Goal: Task Accomplishment & Management: Manage account settings

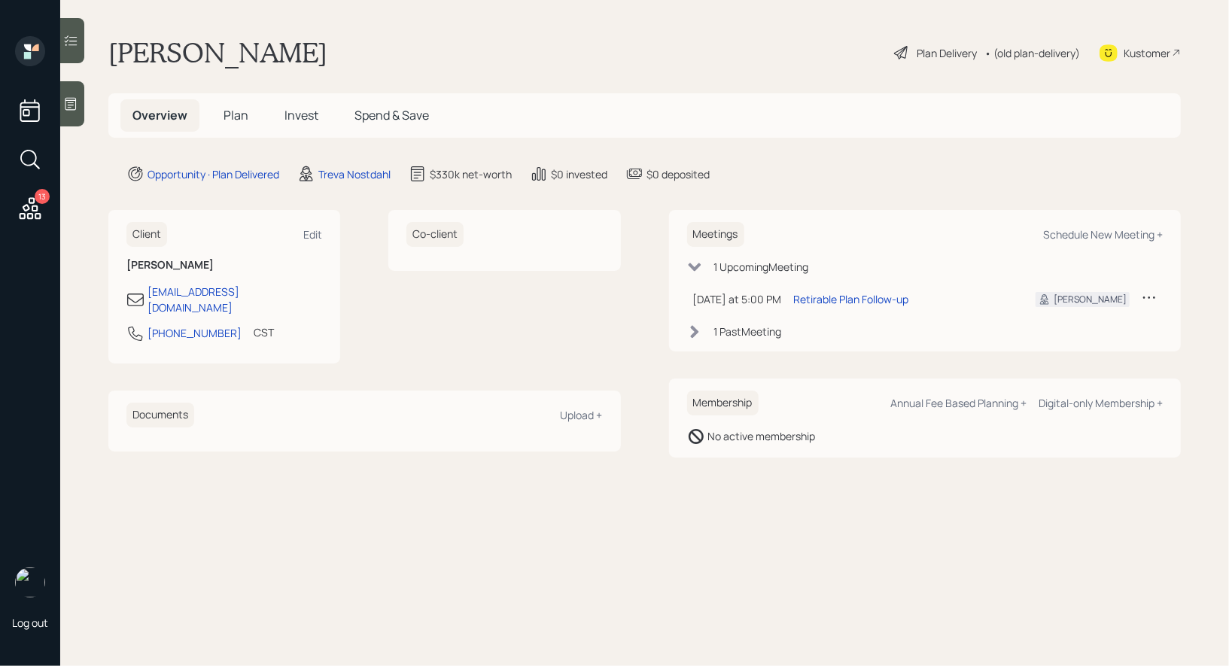
click at [897, 51] on icon at bounding box center [901, 53] width 14 height 14
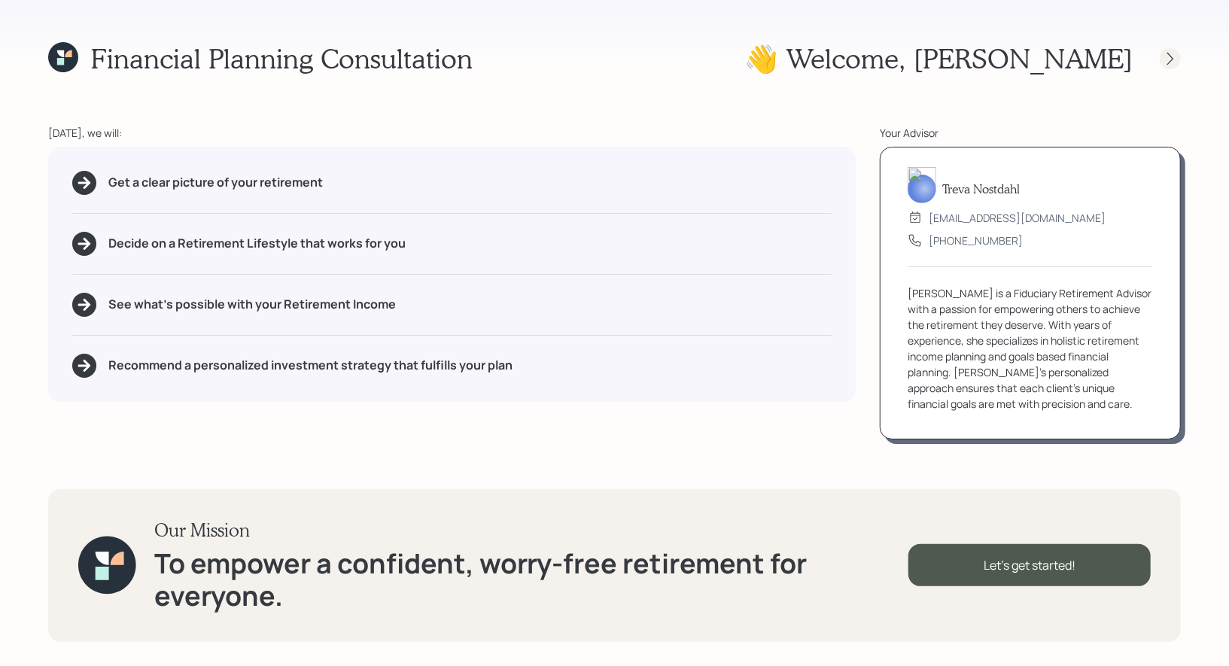
click at [1171, 59] on icon at bounding box center [1170, 58] width 15 height 15
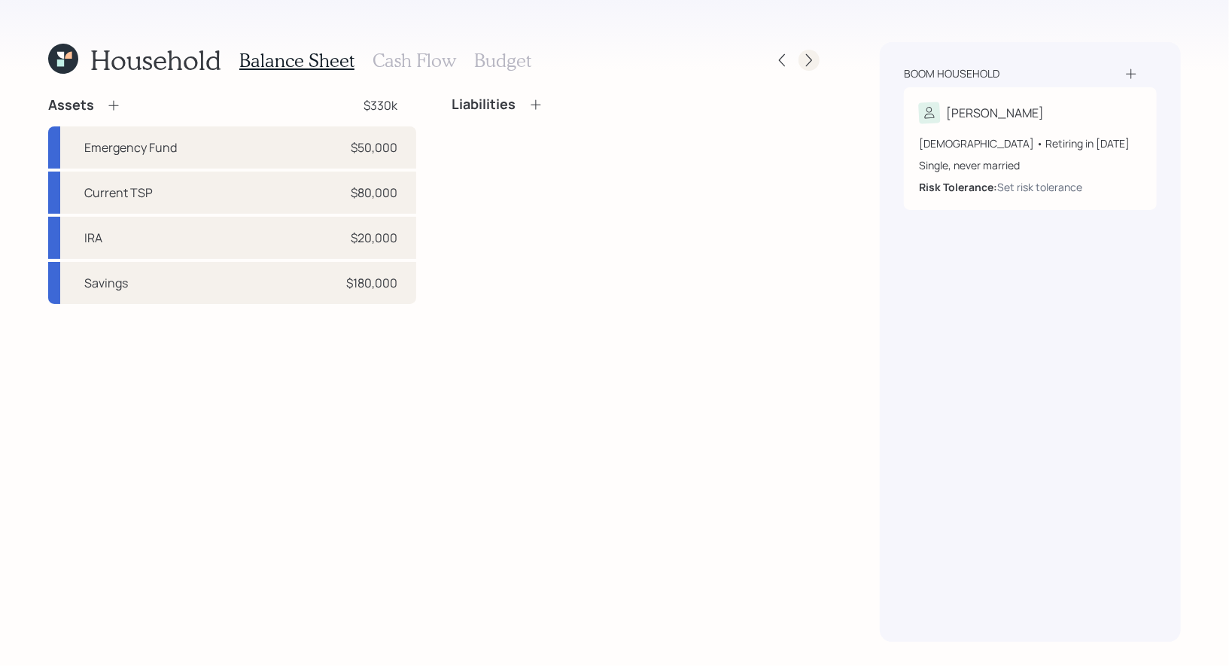
click at [813, 53] on icon at bounding box center [808, 60] width 15 height 15
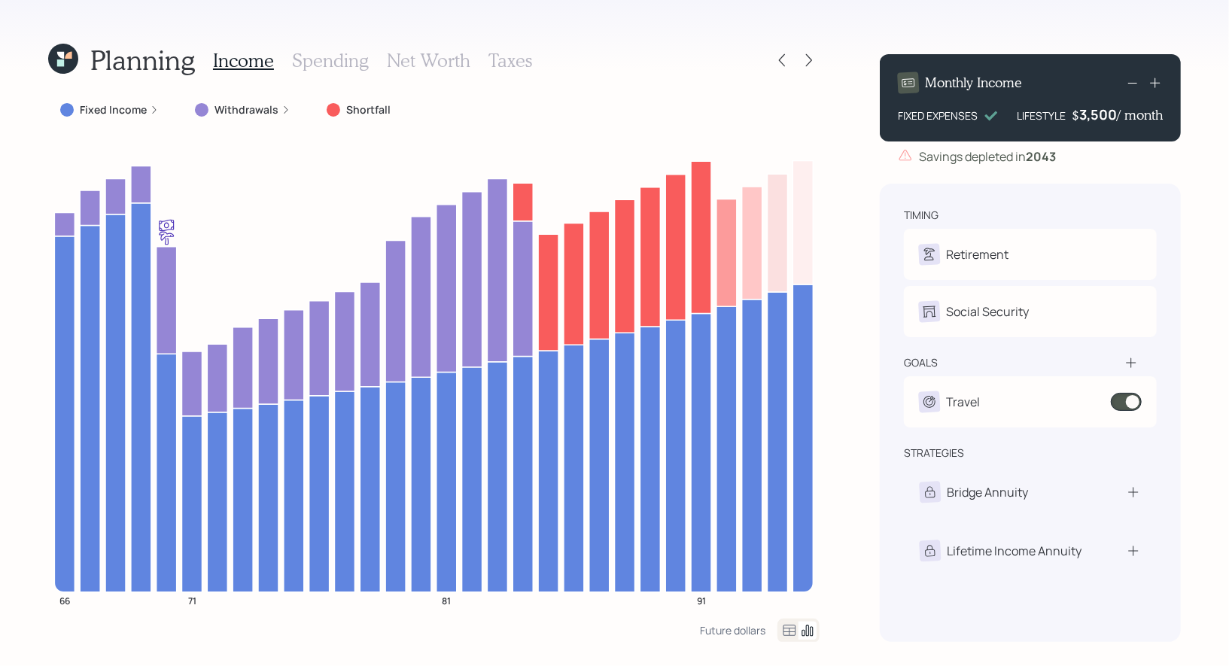
click at [501, 56] on h3 "Taxes" at bounding box center [510, 61] width 44 height 22
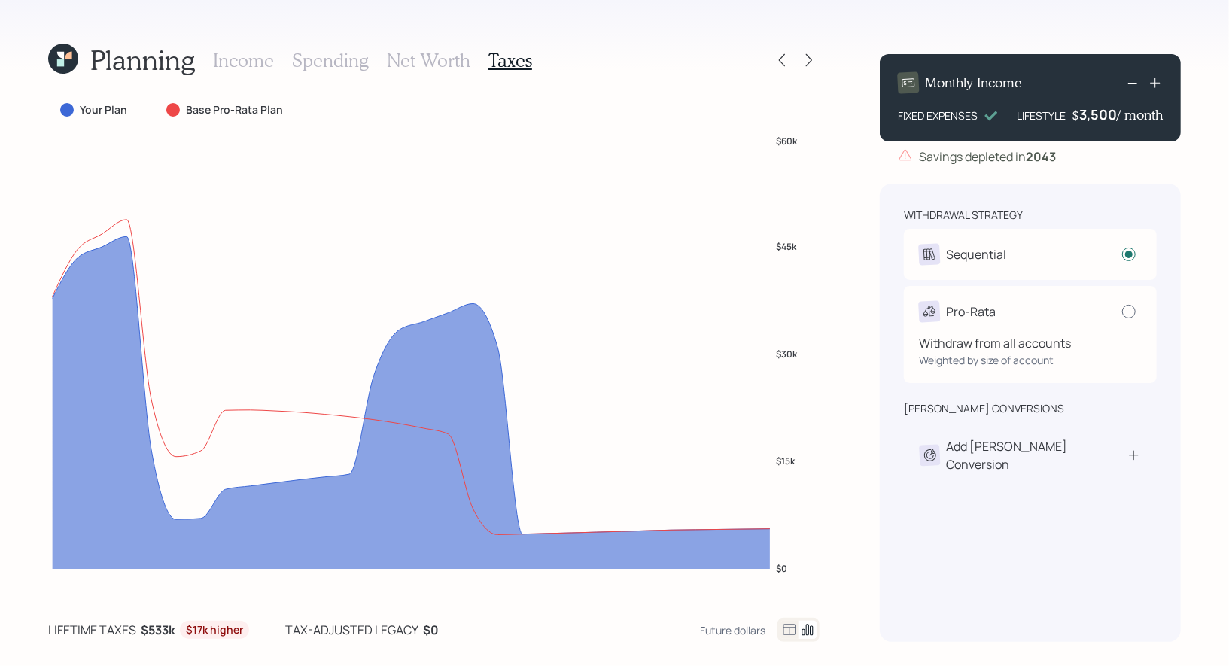
click at [1132, 318] on div at bounding box center [1129, 312] width 14 height 14
click at [1122, 312] on input "radio" at bounding box center [1121, 311] width 1 height 1
radio input "false"
radio input "true"
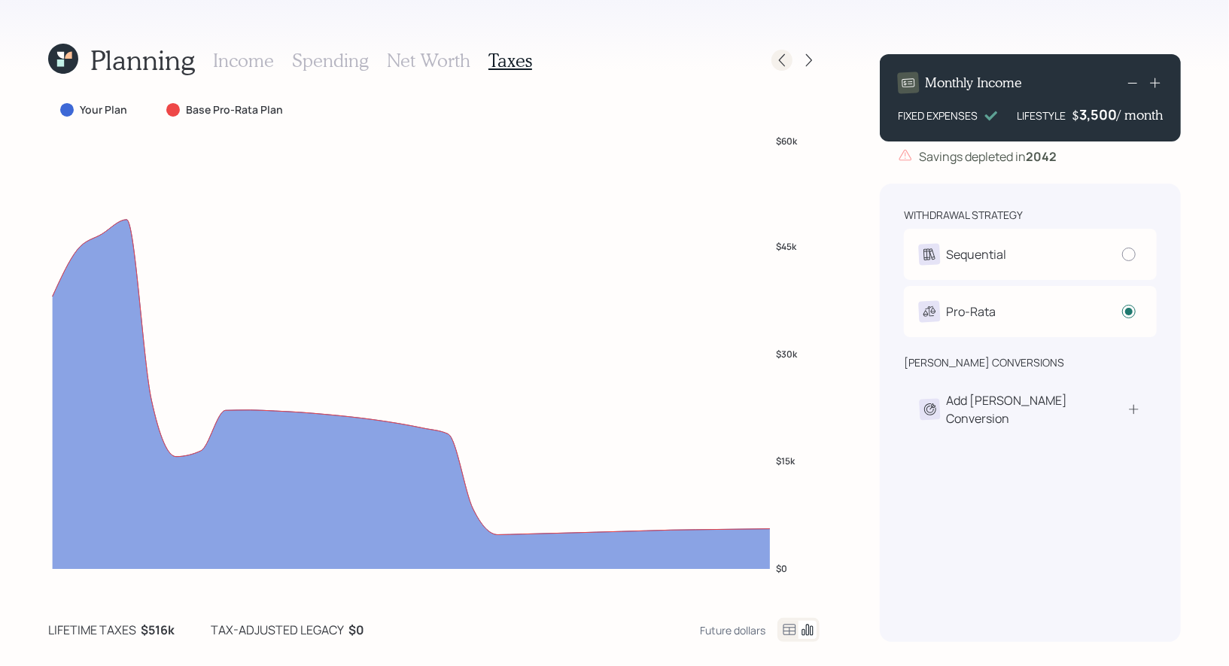
click at [783, 59] on icon at bounding box center [781, 60] width 15 height 15
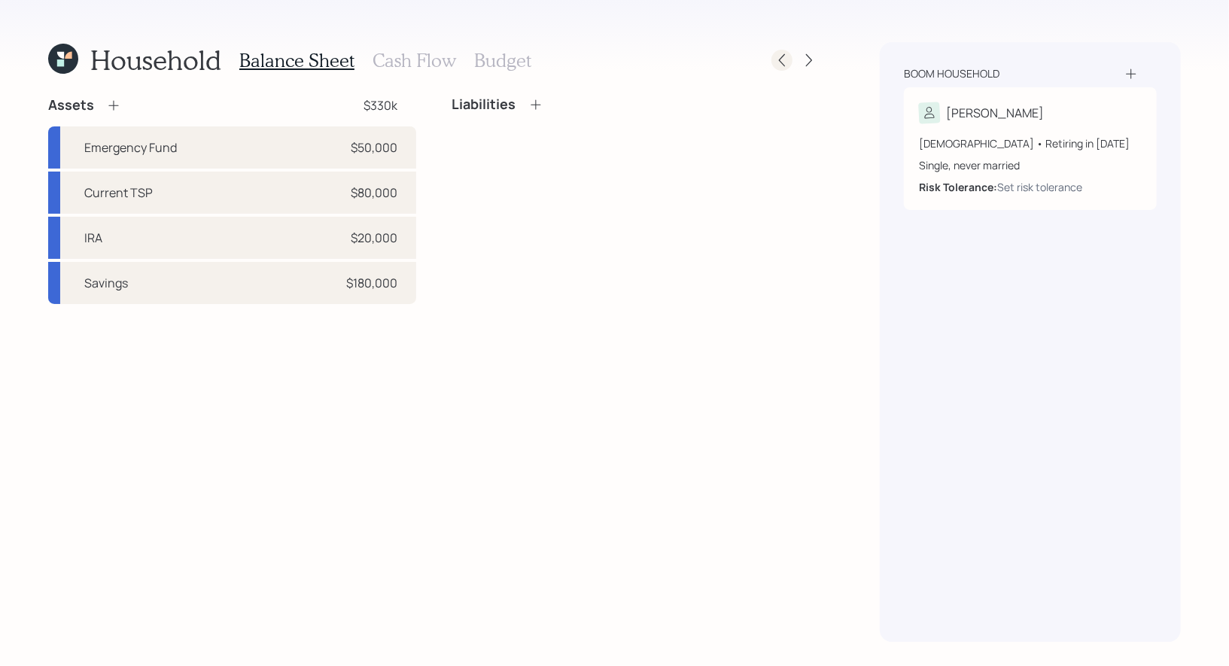
click at [783, 63] on icon at bounding box center [781, 60] width 15 height 15
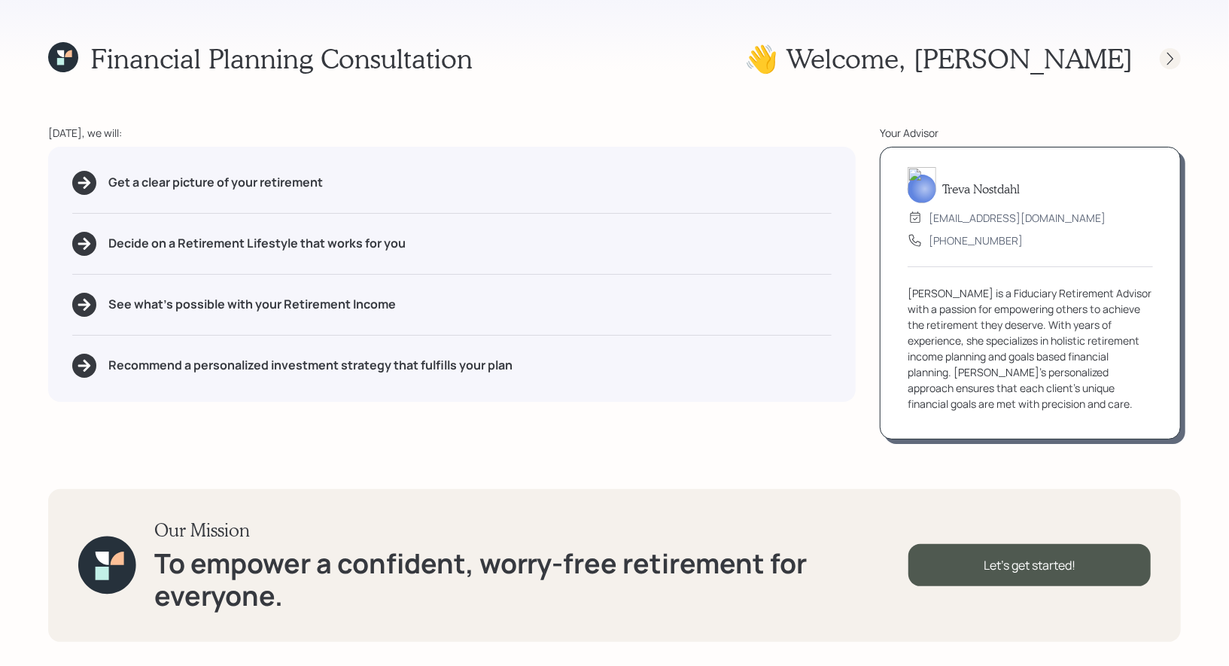
click at [1171, 56] on icon at bounding box center [1170, 58] width 15 height 15
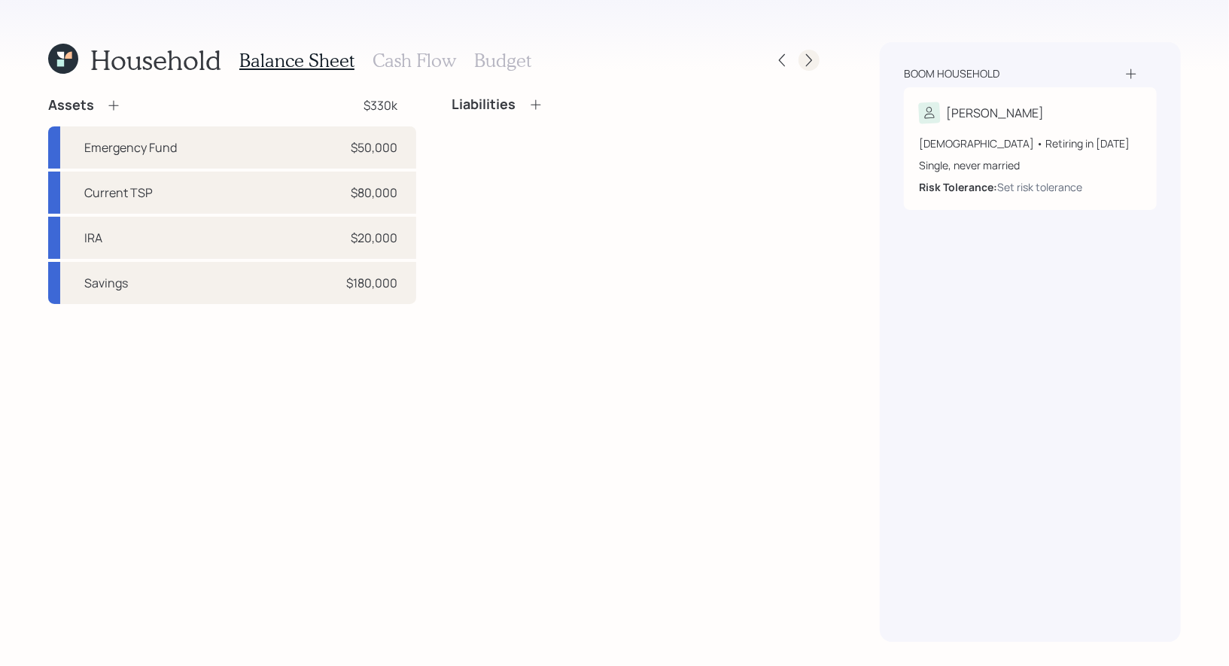
click at [814, 65] on icon at bounding box center [808, 60] width 15 height 15
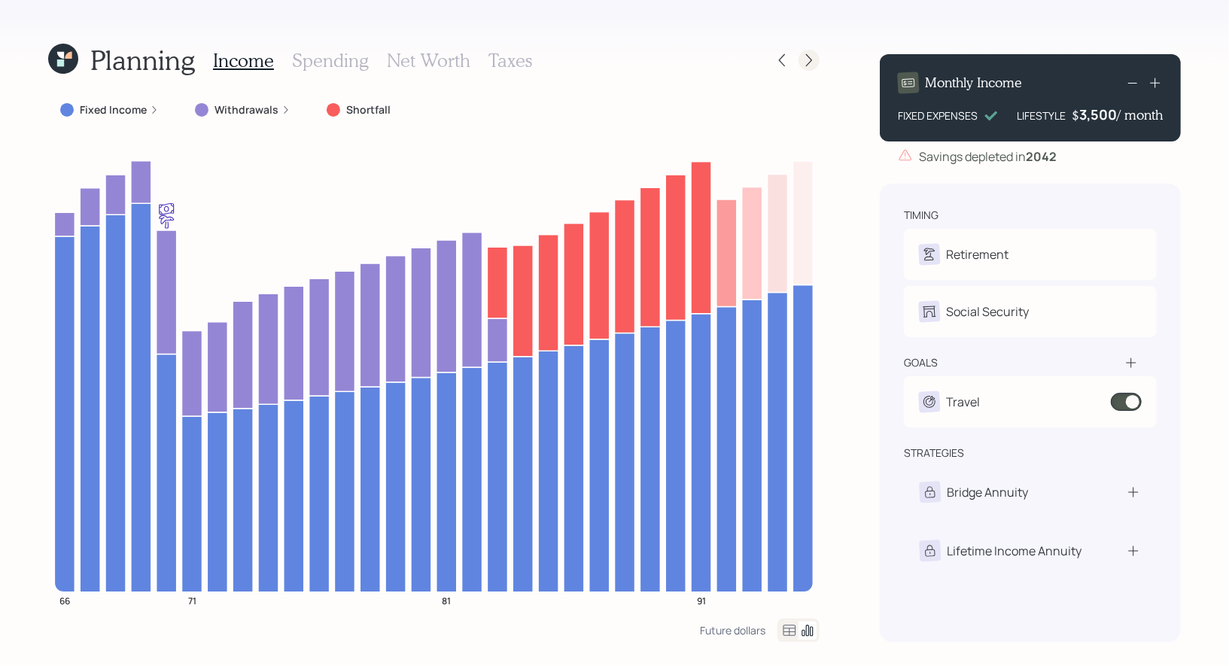
click at [813, 65] on icon at bounding box center [808, 60] width 15 height 15
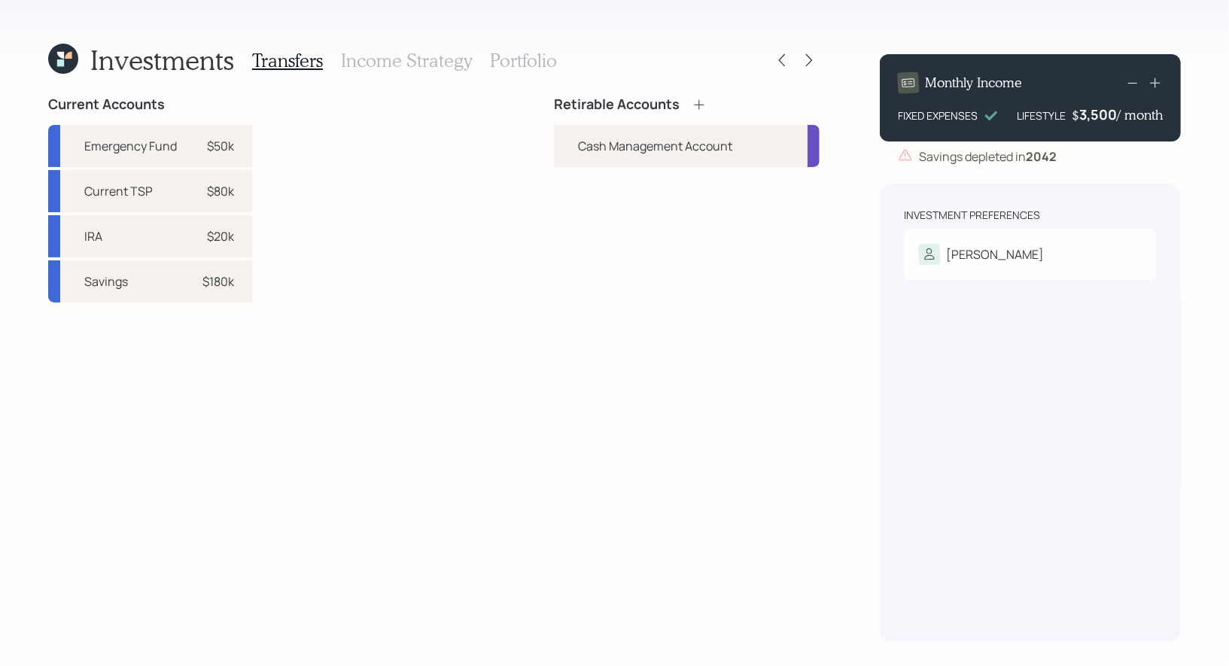
click at [698, 108] on icon at bounding box center [698, 104] width 15 height 15
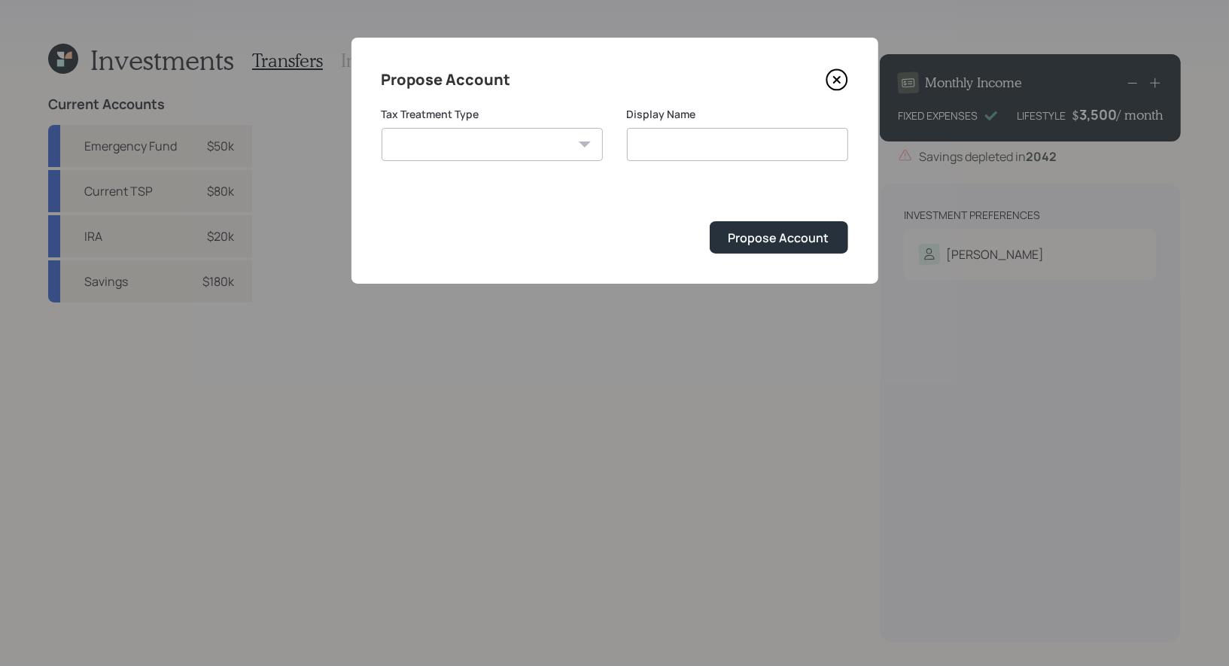
click at [477, 143] on select "Roth Taxable Traditional" at bounding box center [491, 144] width 221 height 33
select select "taxable"
click at [381, 128] on select "Roth Taxable Traditional" at bounding box center [491, 144] width 221 height 33
click at [710, 147] on input "Taxable" at bounding box center [737, 144] width 221 height 33
type input "Taxable Brokerage"
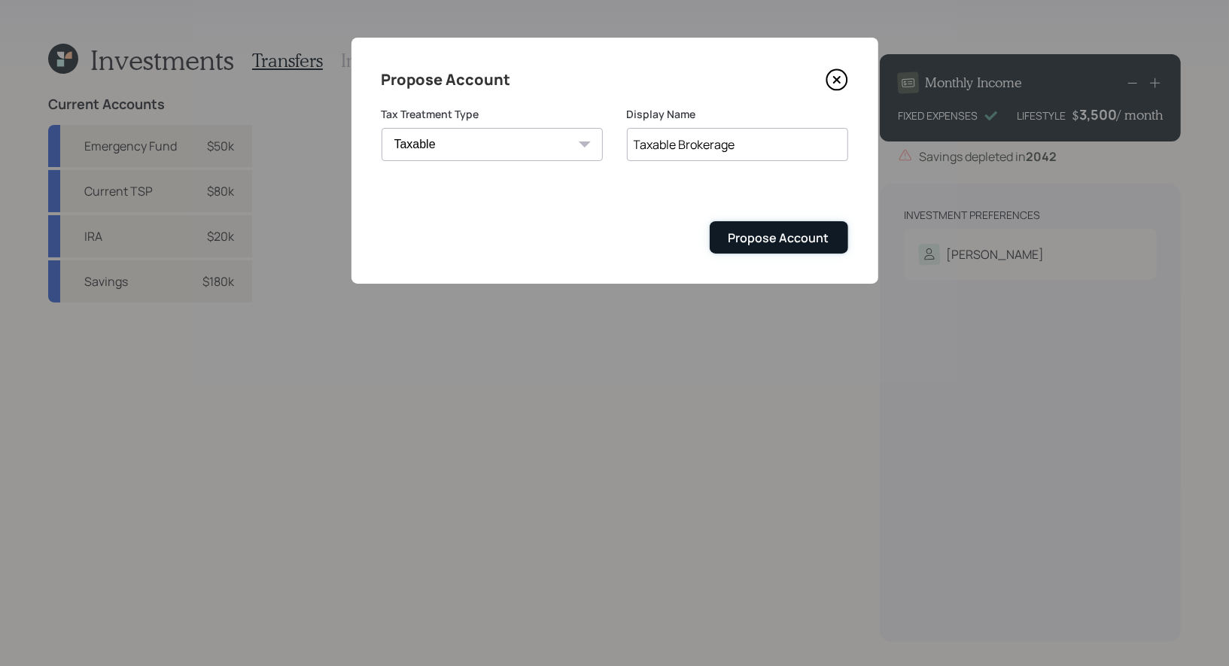
click at [754, 242] on div "Propose Account" at bounding box center [778, 237] width 101 height 17
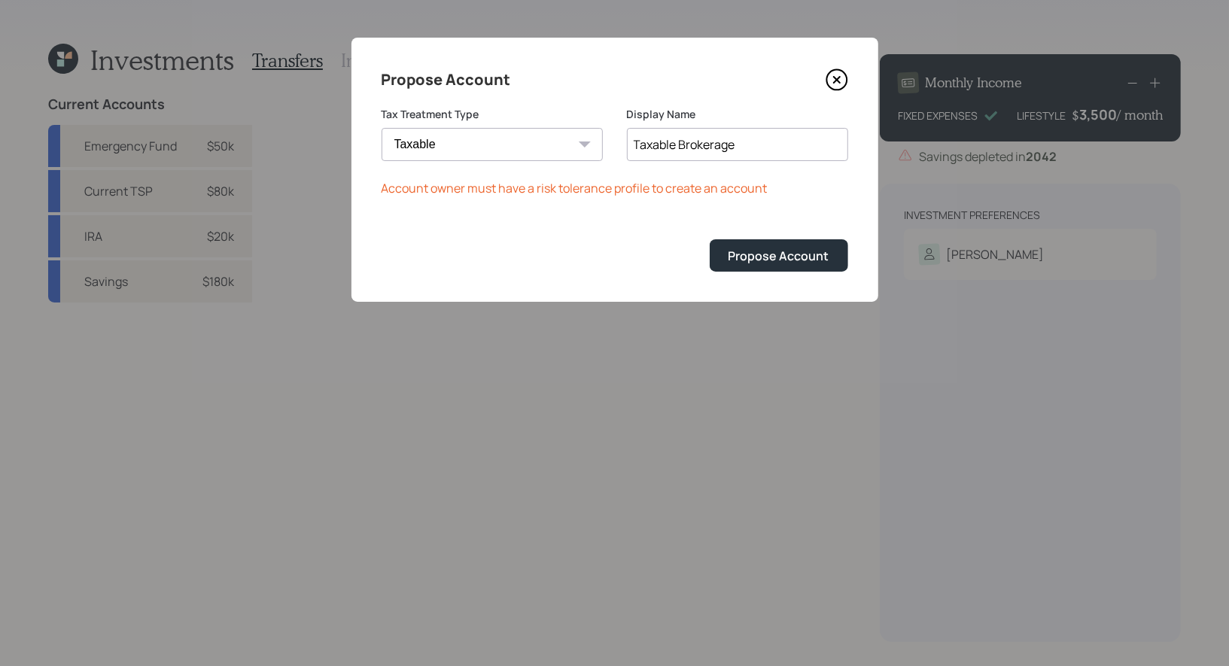
click at [835, 78] on icon at bounding box center [836, 80] width 6 height 6
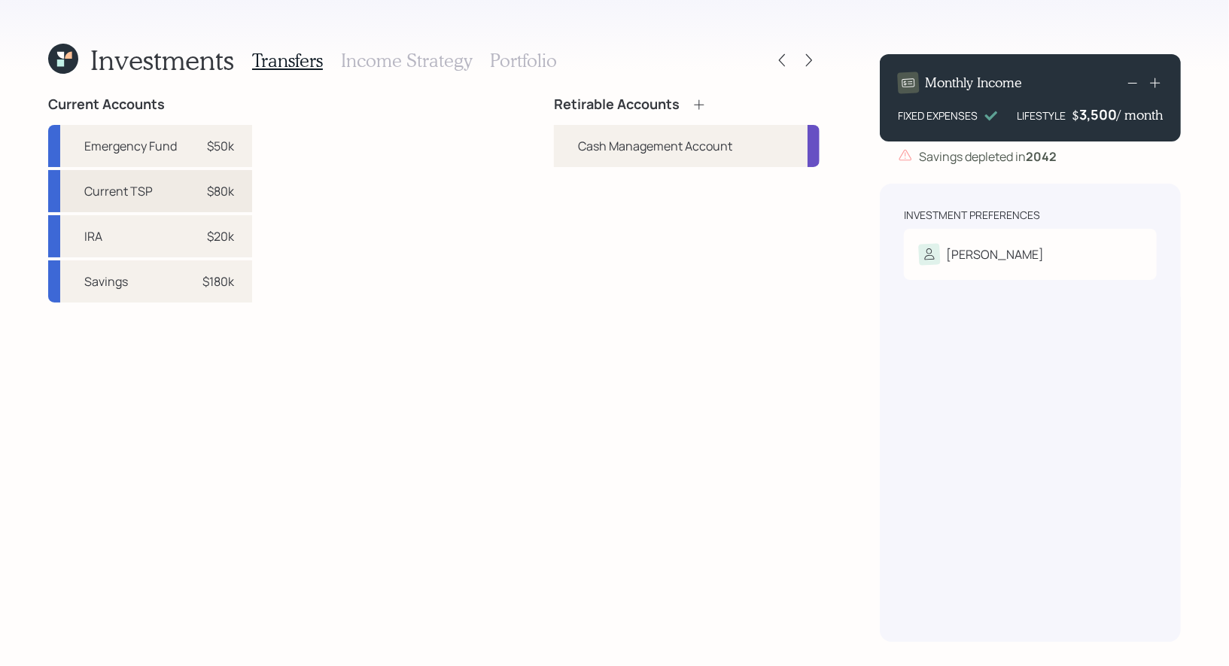
click at [161, 193] on div "Current TSP $80k" at bounding box center [150, 191] width 204 height 42
click at [728, 132] on div "Cash Management Account" at bounding box center [687, 146] width 266 height 42
click at [190, 190] on div "$80k" at bounding box center [211, 191] width 45 height 18
click at [67, 59] on icon at bounding box center [63, 59] width 30 height 30
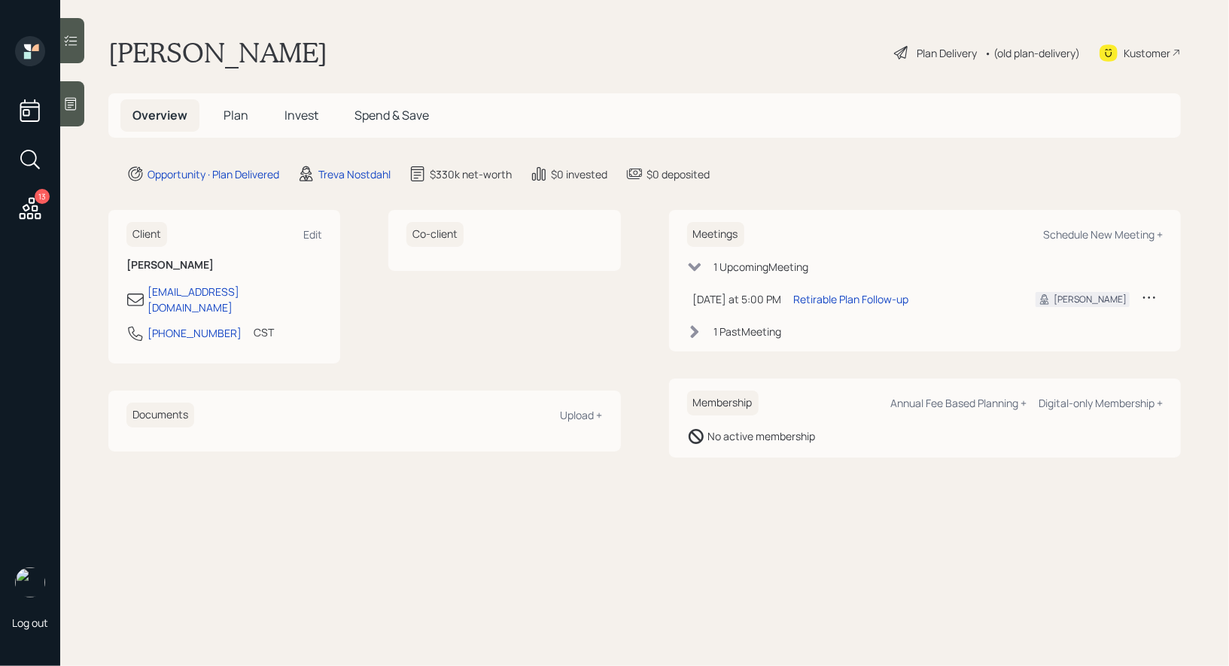
click at [236, 116] on span "Plan" at bounding box center [235, 115] width 25 height 17
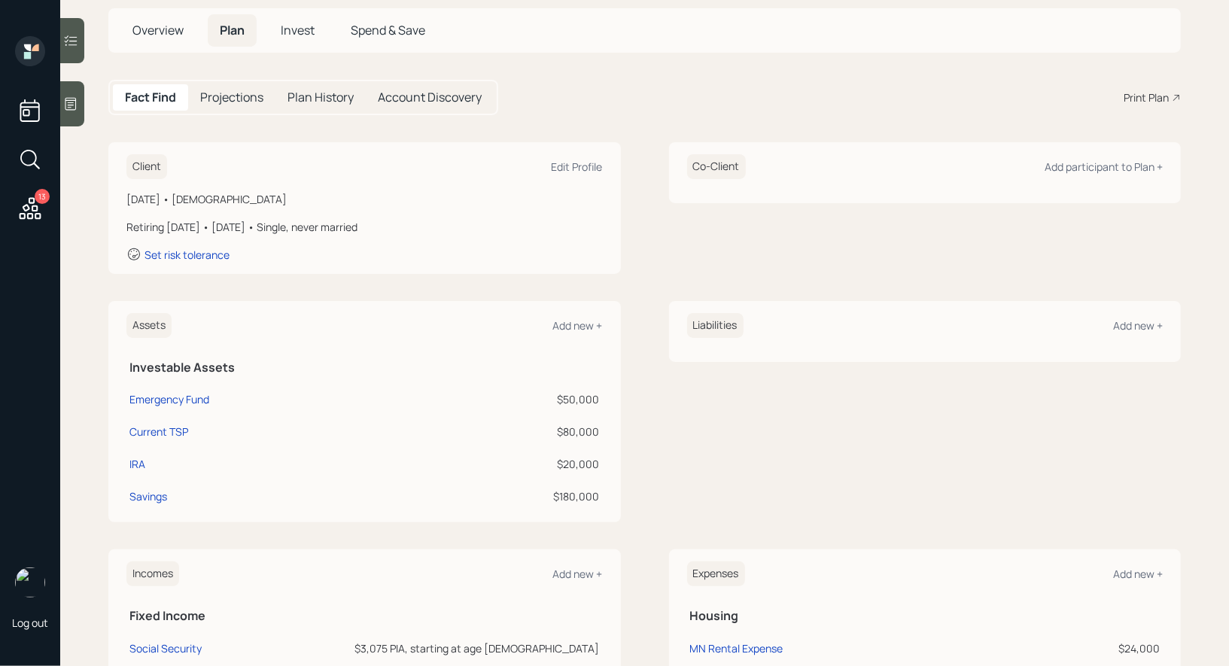
scroll to position [87, 0]
click at [166, 429] on div "Current TSP" at bounding box center [158, 430] width 59 height 16
select select "company_sponsored"
select select "balanced"
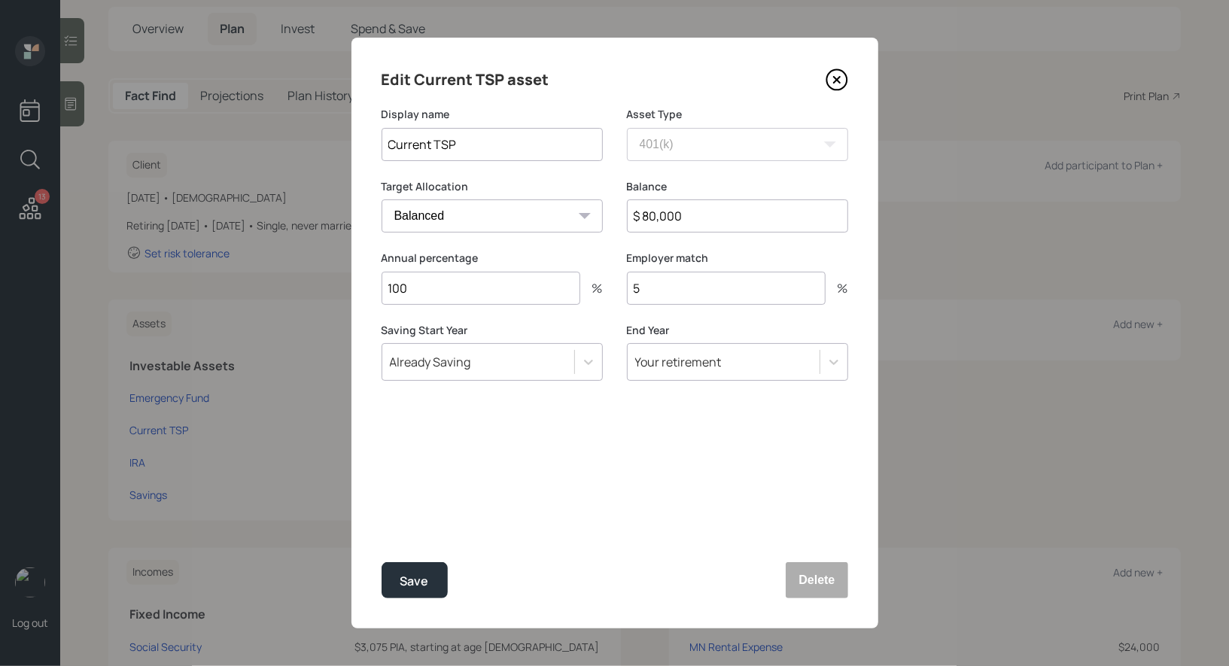
click at [834, 81] on icon at bounding box center [836, 80] width 6 height 6
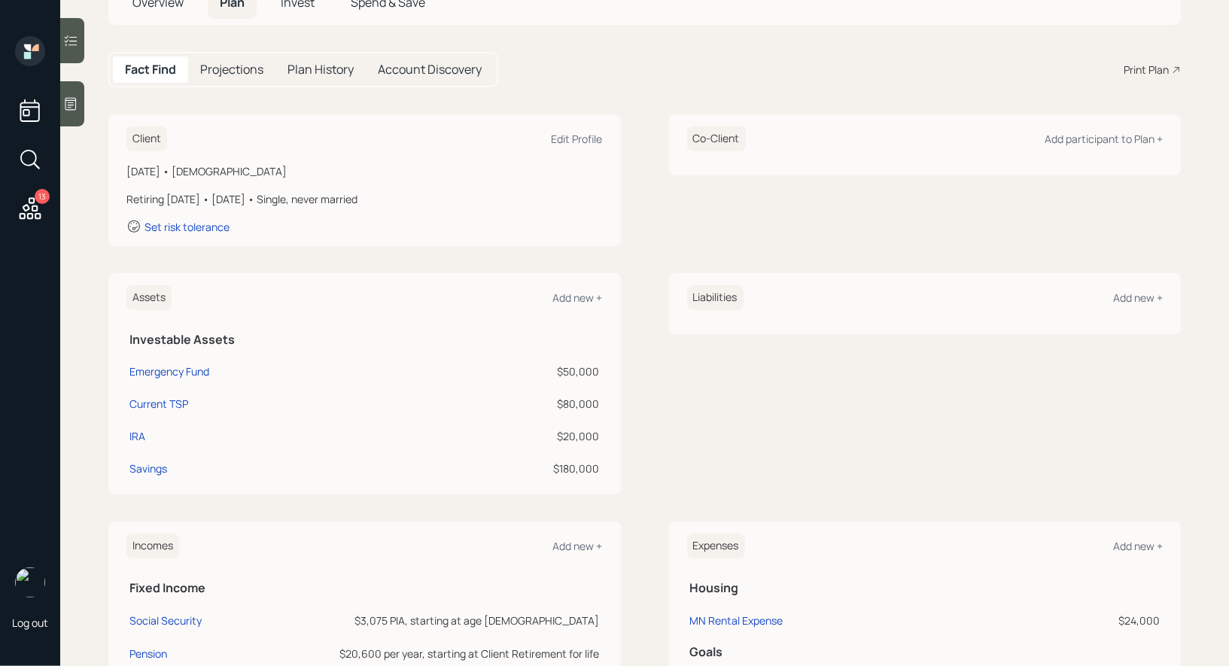
scroll to position [114, 0]
click at [136, 432] on div "IRA" at bounding box center [137, 435] width 16 height 16
select select "ira"
select select "balanced"
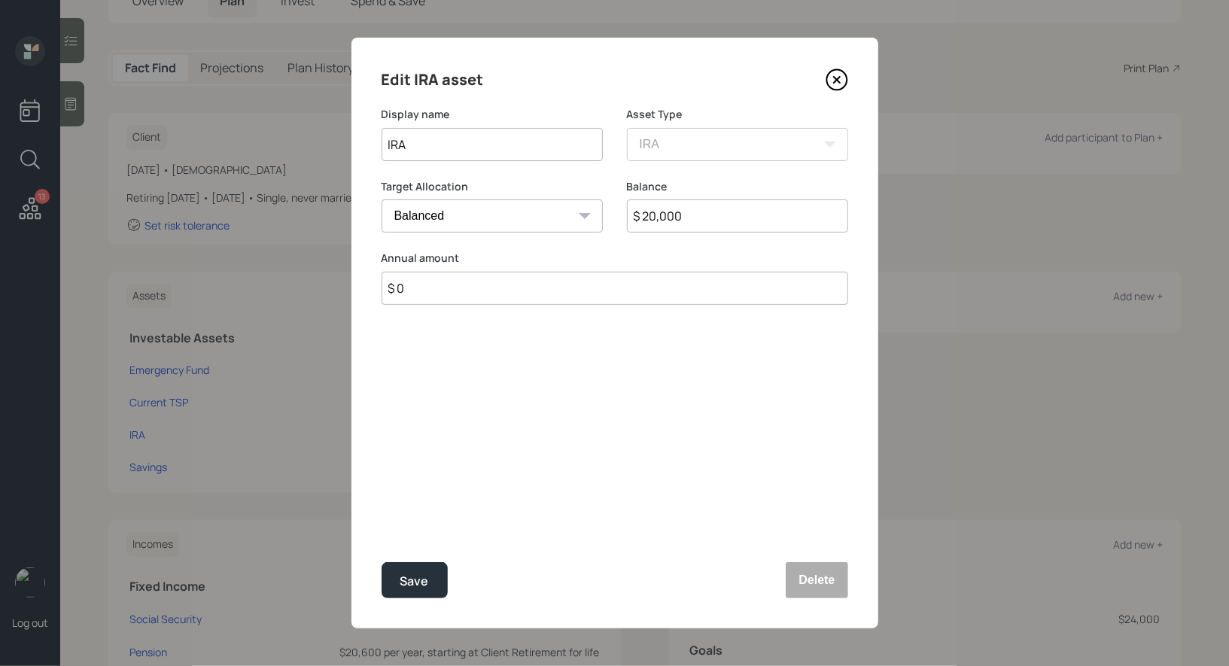
click at [832, 78] on icon at bounding box center [836, 79] width 23 height 23
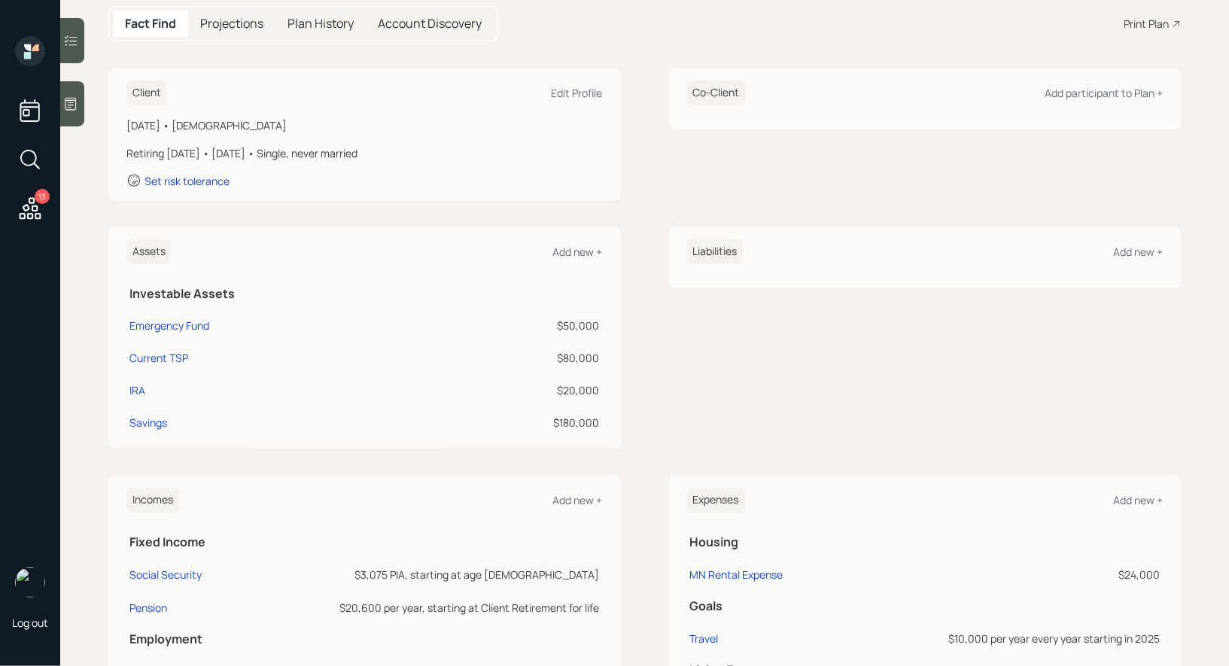
scroll to position [153, 0]
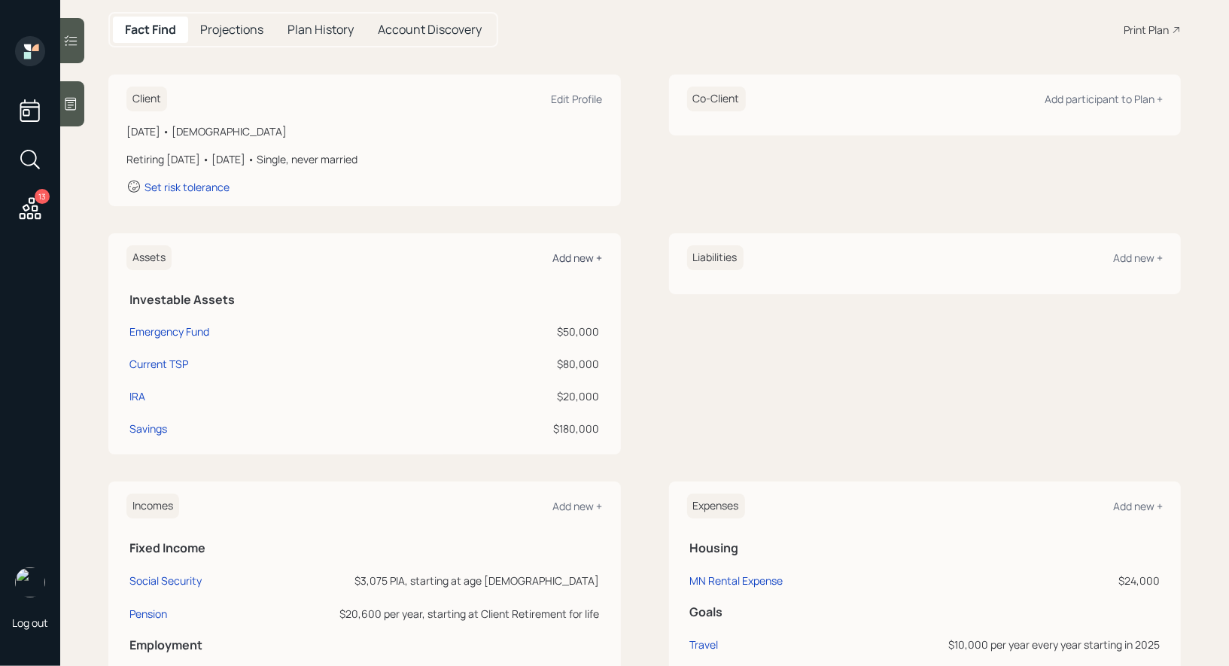
click at [586, 255] on div "Add new +" at bounding box center [578, 258] width 50 height 14
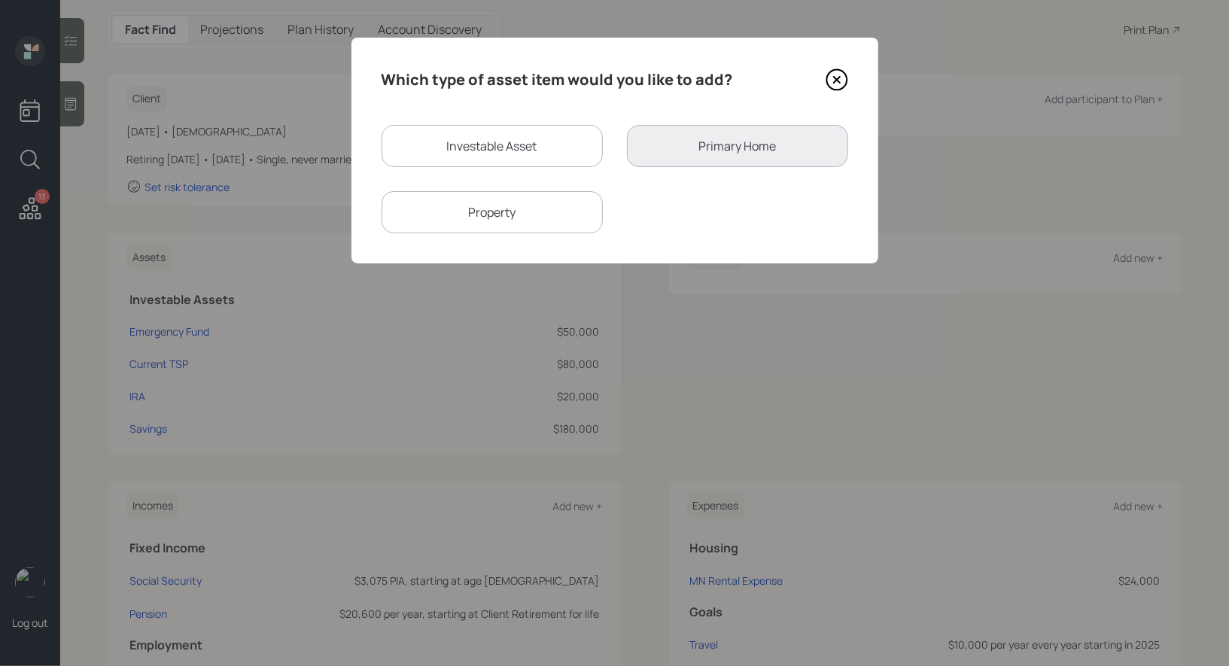
click at [515, 151] on div "Investable Asset" at bounding box center [491, 146] width 221 height 42
select select "taxable"
select select "balanced"
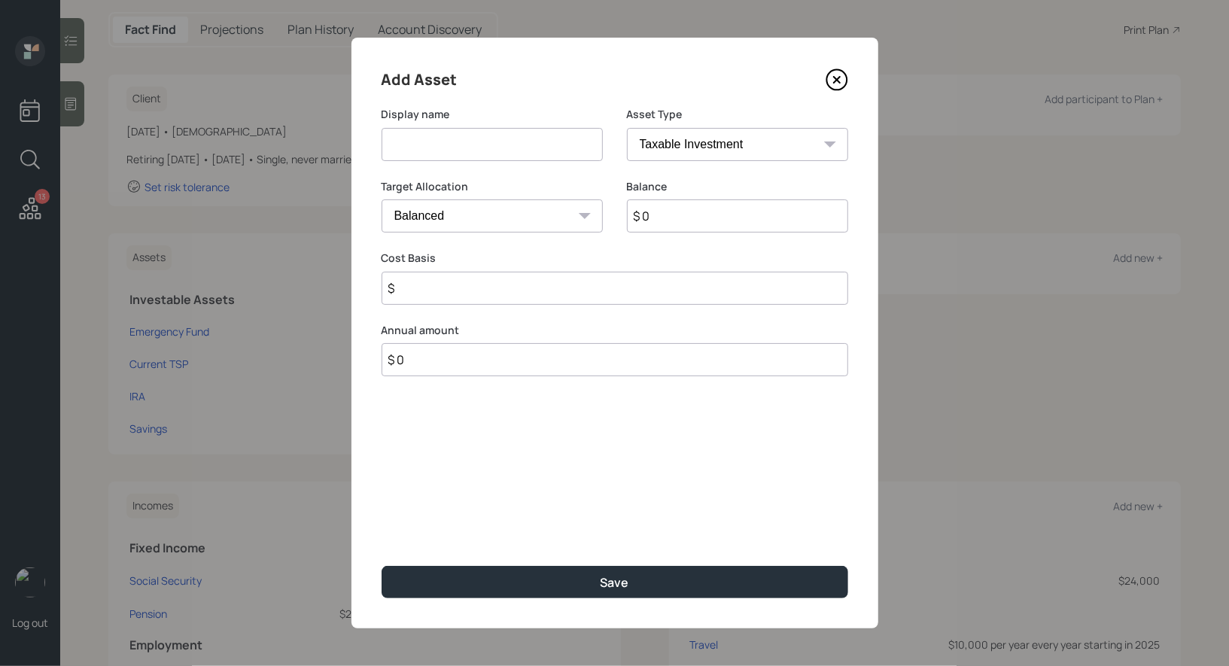
click at [509, 153] on input at bounding box center [491, 144] width 221 height 33
type input "Proposed Brokerage"
click at [719, 207] on input "$ 0" at bounding box center [737, 215] width 221 height 33
click at [691, 219] on input "$ 0" at bounding box center [737, 215] width 221 height 33
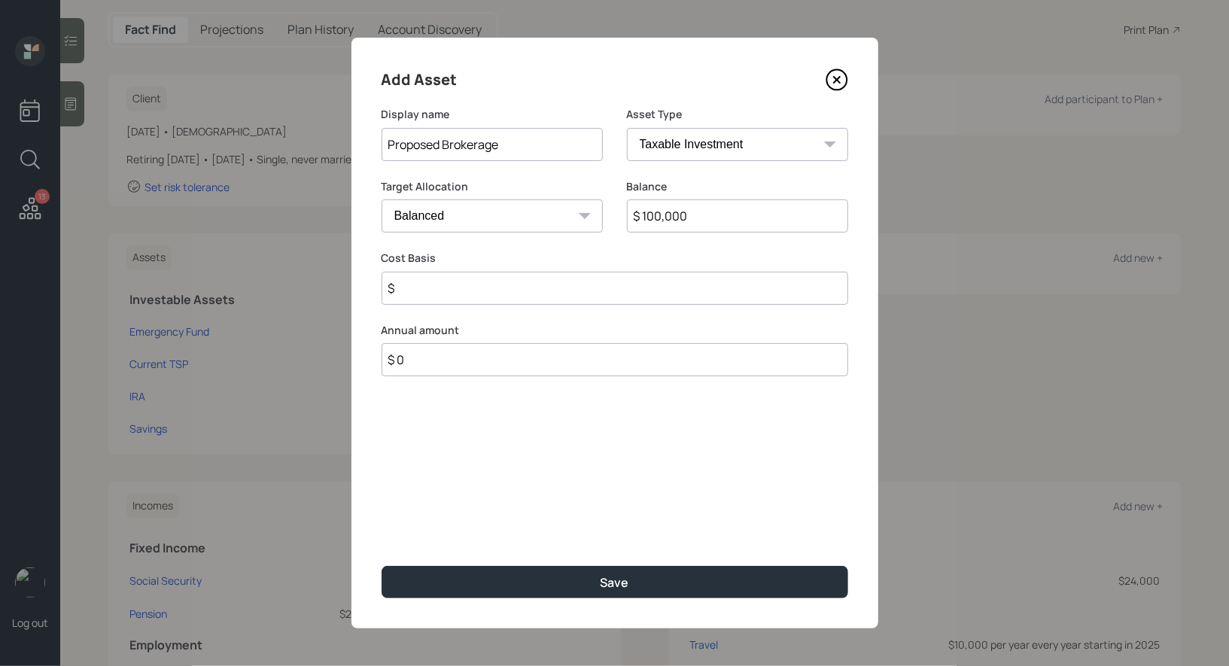
type input "$ 100,000"
click at [500, 290] on input "$" at bounding box center [614, 288] width 467 height 33
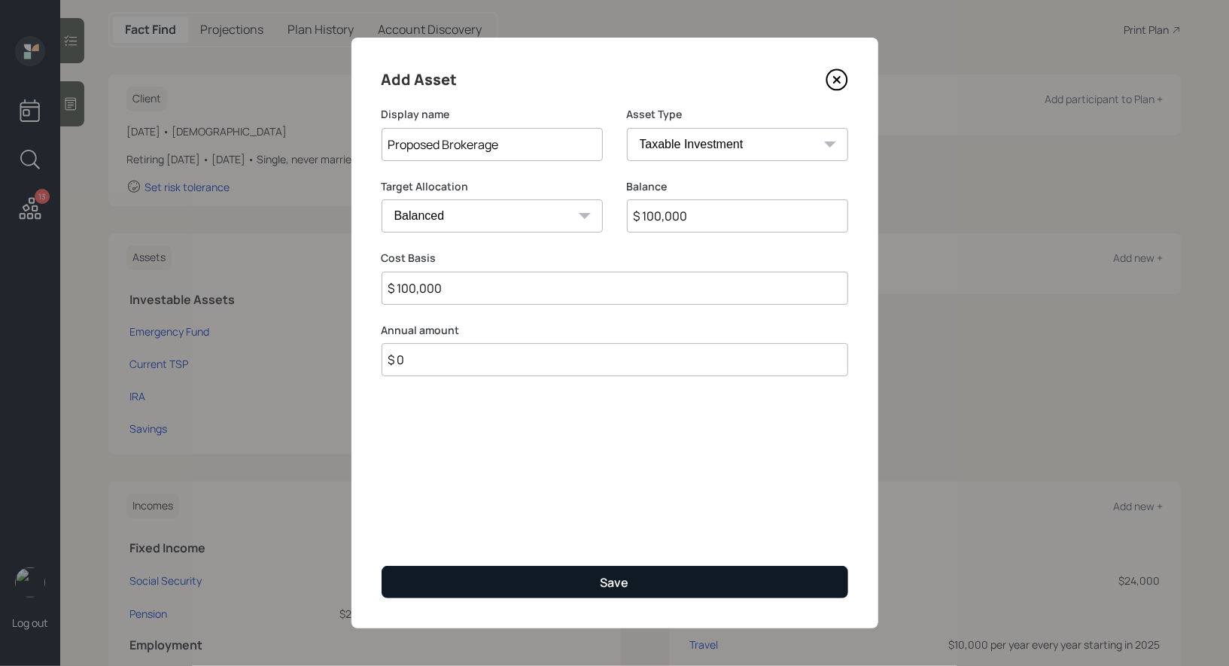
type input "$ 100,000"
click at [558, 579] on button "Save" at bounding box center [614, 582] width 467 height 32
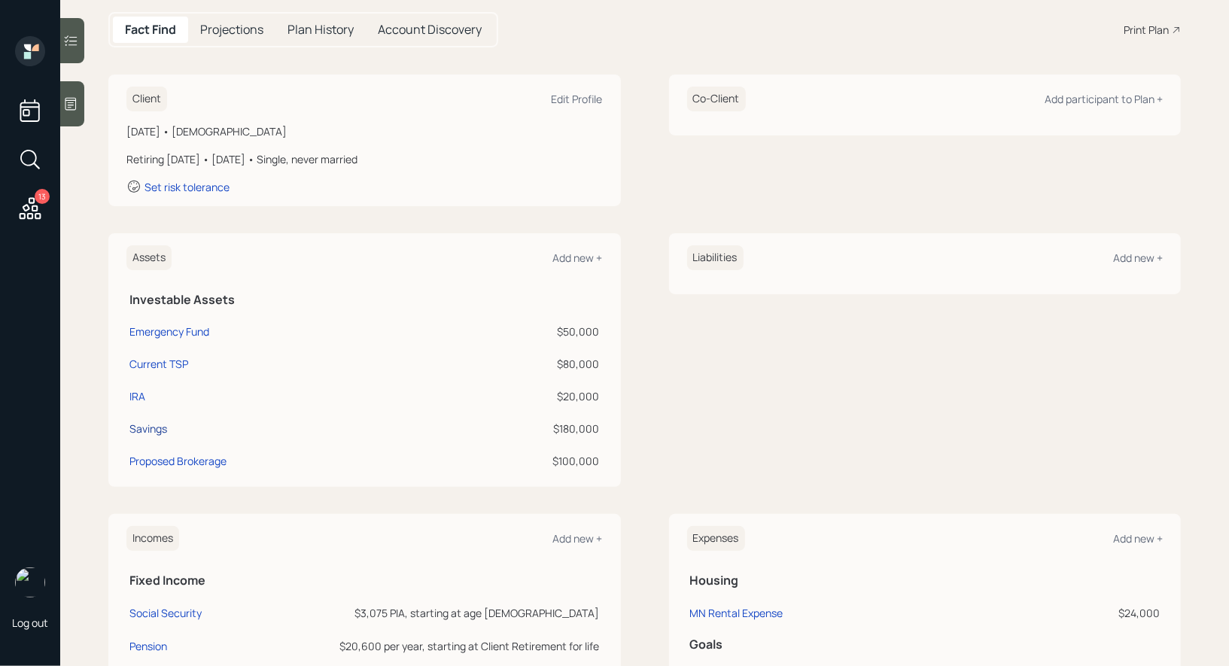
click at [158, 428] on div "Savings" at bounding box center [148, 429] width 38 height 16
select select "taxable"
select select "balanced"
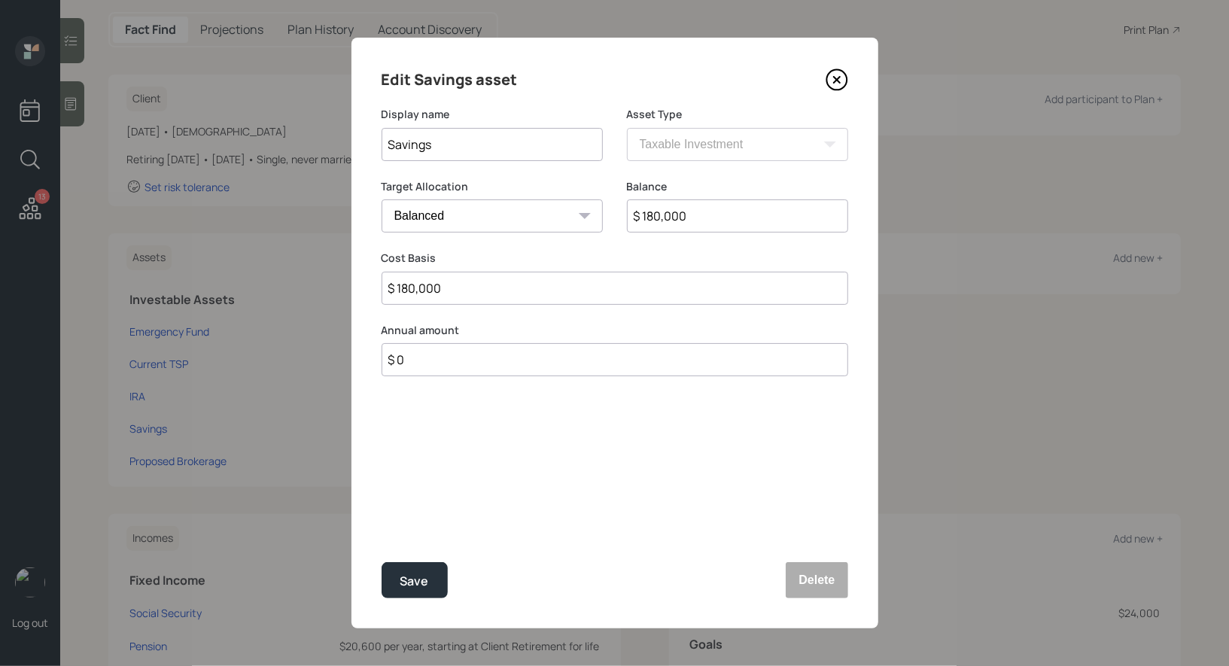
click at [706, 217] on input "$ 180,000" at bounding box center [737, 215] width 221 height 33
type input "$ 80,000"
click at [490, 290] on input "$ 180,000" at bounding box center [614, 288] width 467 height 33
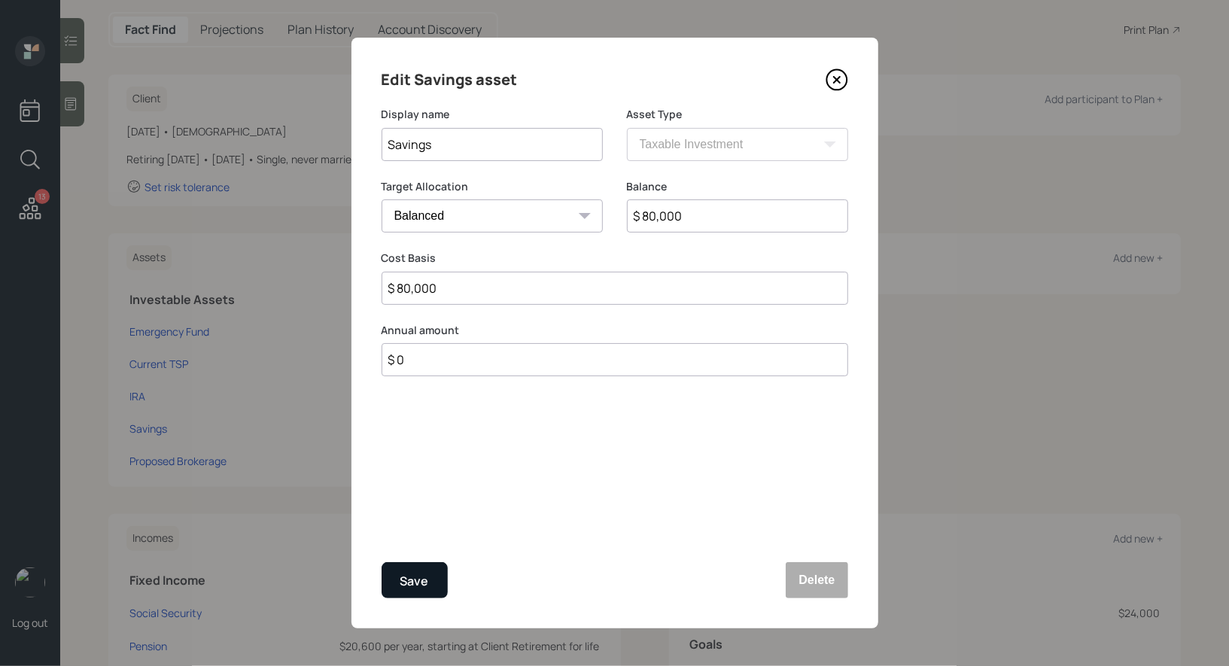
type input "$ 80,000"
click at [421, 578] on div "Save" at bounding box center [414, 581] width 29 height 20
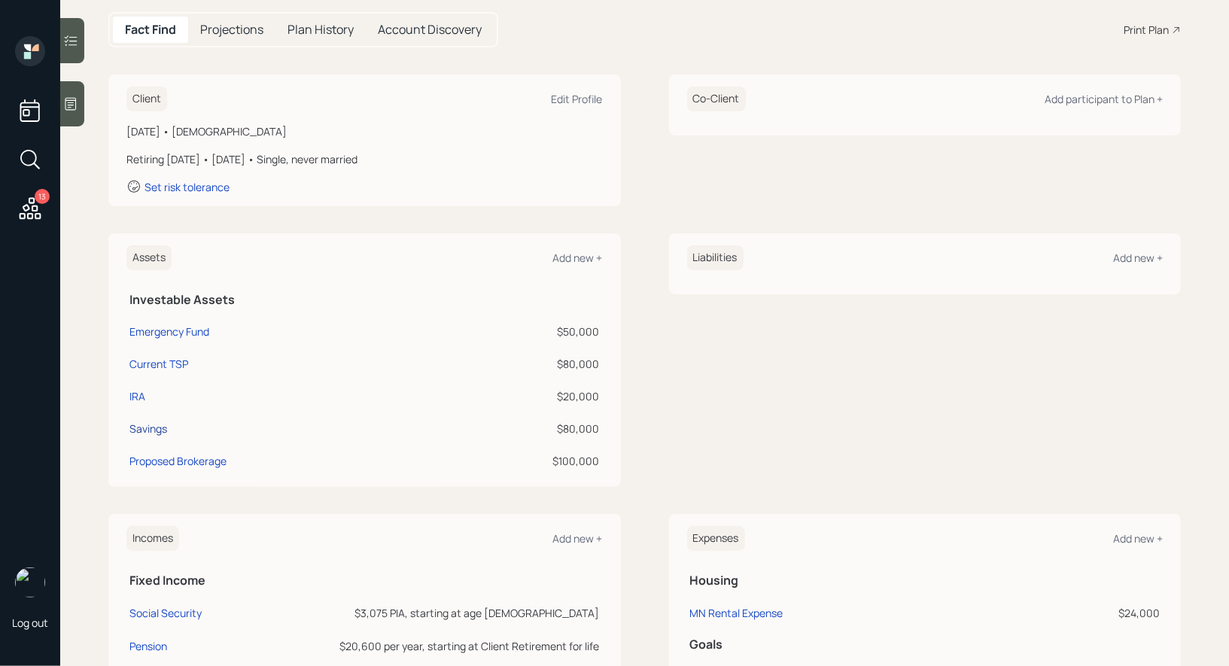
click at [132, 423] on div "Savings" at bounding box center [148, 429] width 38 height 16
select select "taxable"
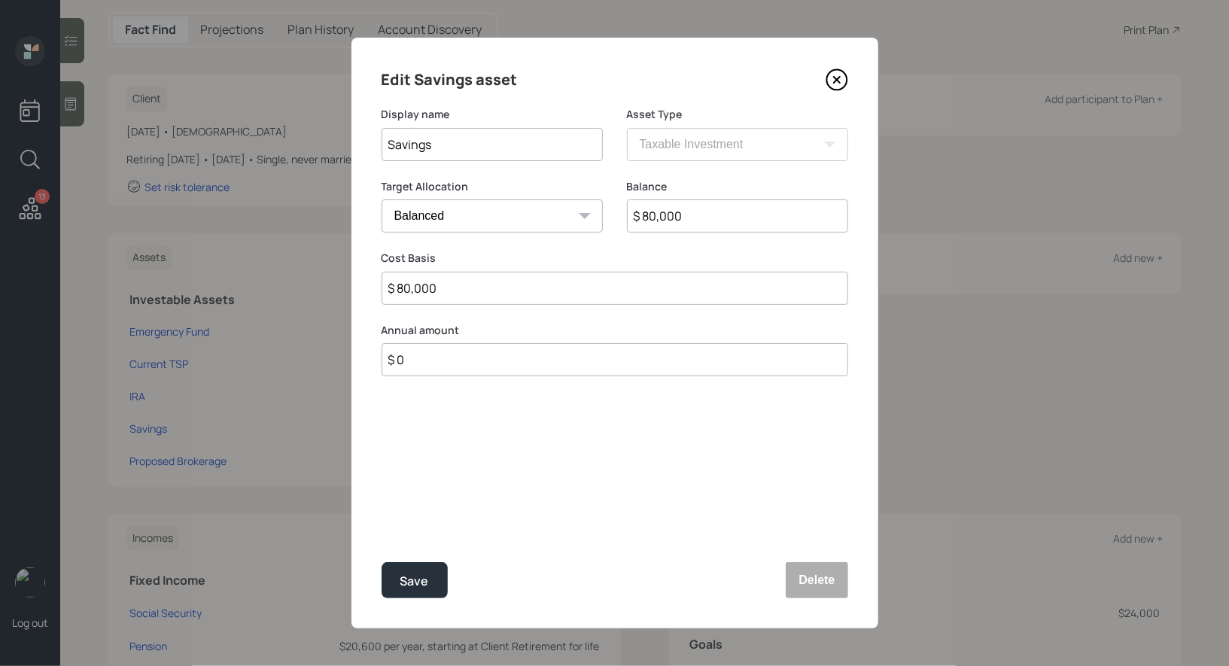
click at [497, 225] on select "Cash Conservative Balanced Aggressive" at bounding box center [491, 215] width 221 height 33
select select "uninvested"
click at [381, 199] on select "Cash Conservative Balanced Aggressive" at bounding box center [491, 215] width 221 height 33
click at [709, 221] on input "$ 80,000" at bounding box center [737, 215] width 221 height 33
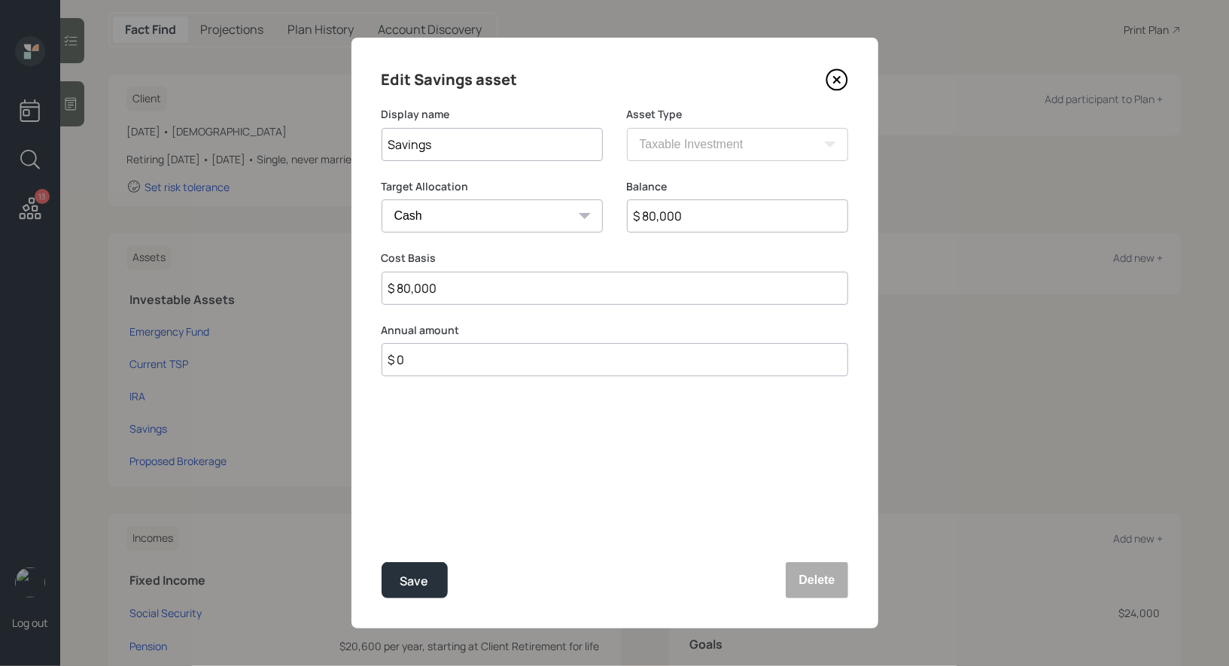
type input "$ 1"
type input "$ 18"
type input "$ 180"
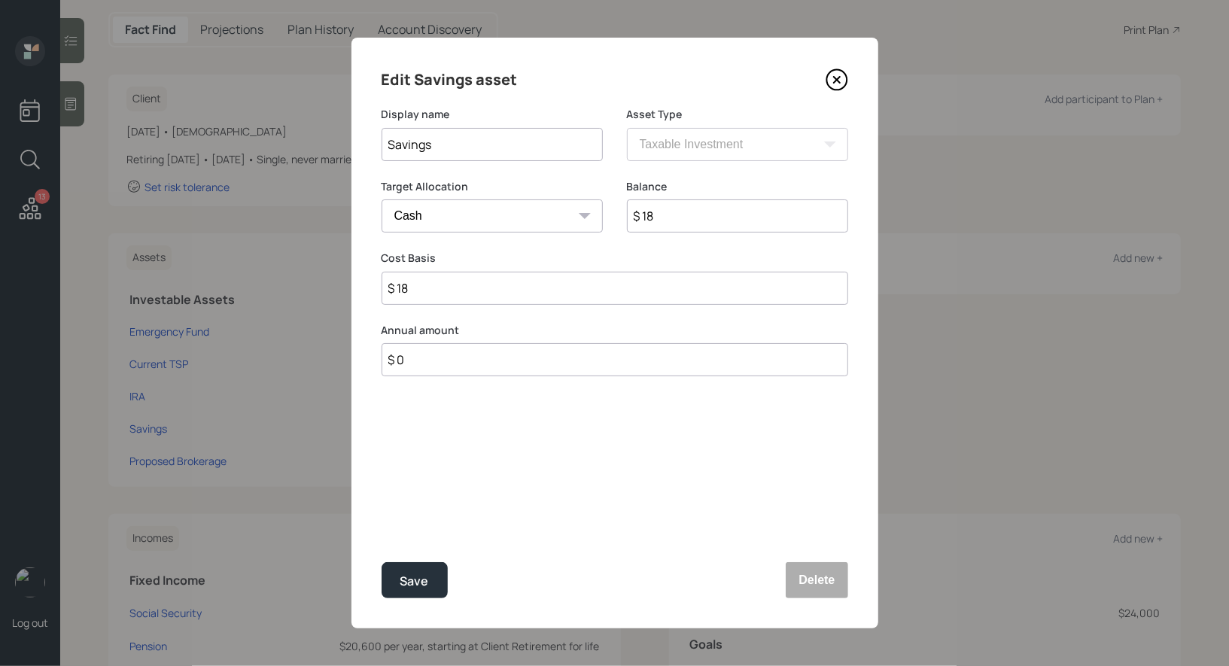
type input "$ 180"
type input "$ 1,800"
type input "$ 18,000"
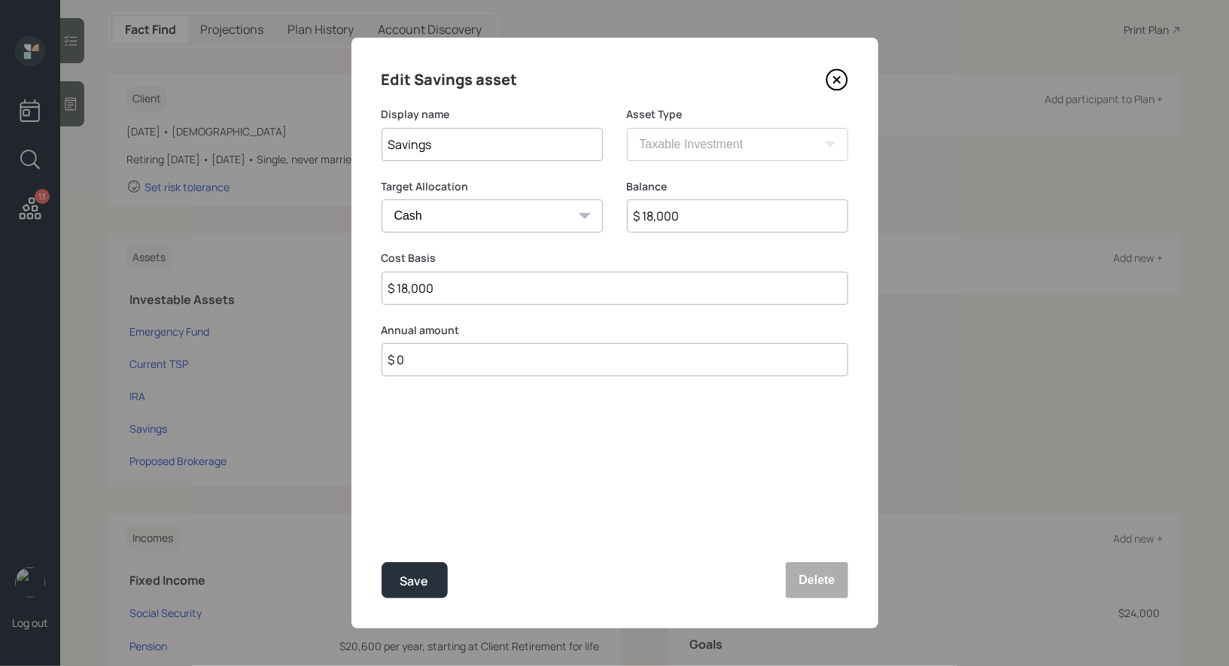
type input "$ 180,000"
click at [416, 576] on div "Save" at bounding box center [414, 581] width 29 height 20
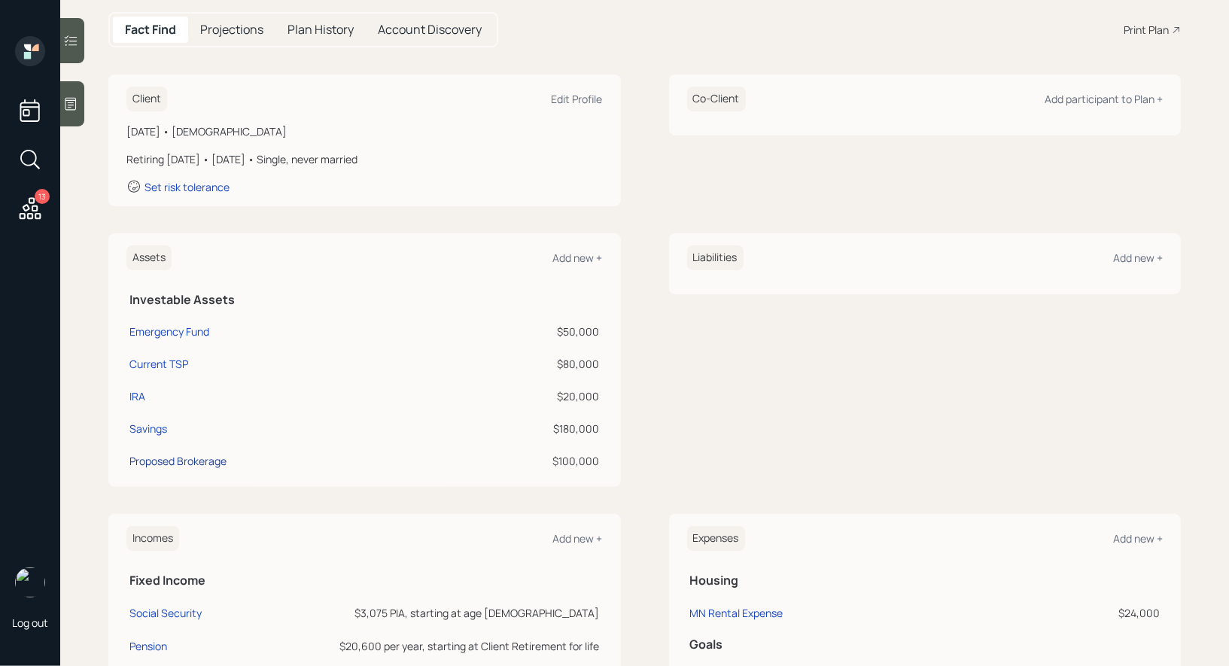
click at [166, 460] on div "Proposed Brokerage" at bounding box center [177, 461] width 97 height 16
select select "taxable"
select select "balanced"
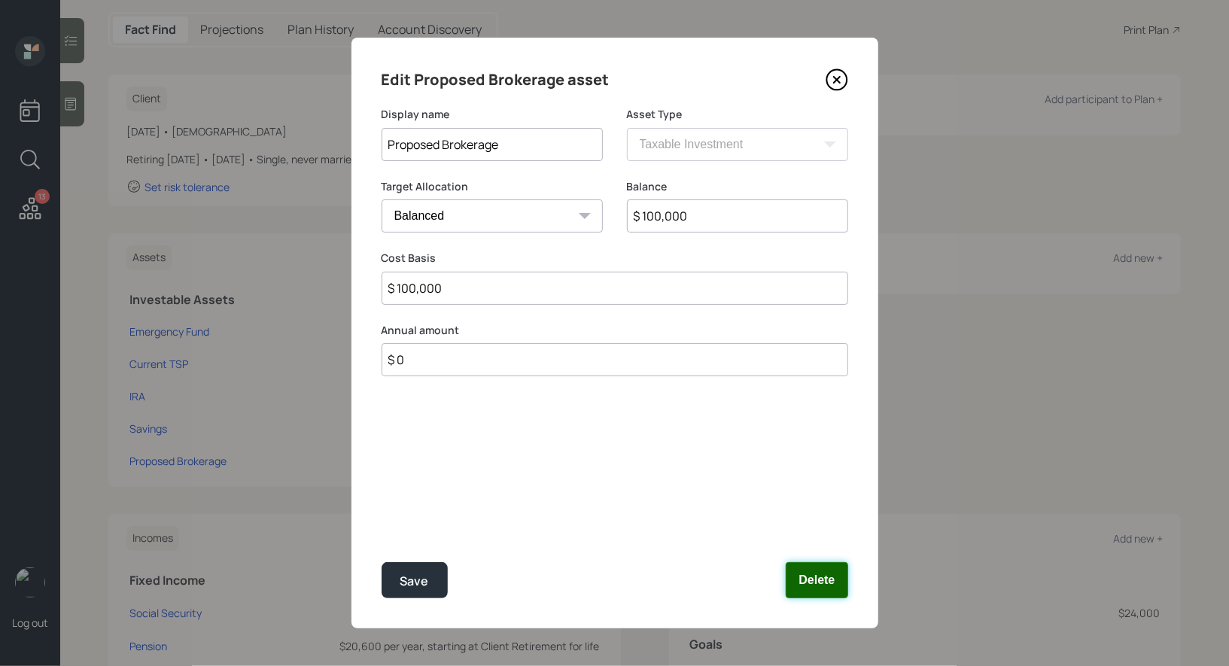
click at [822, 587] on button "Delete" at bounding box center [817, 580] width 62 height 36
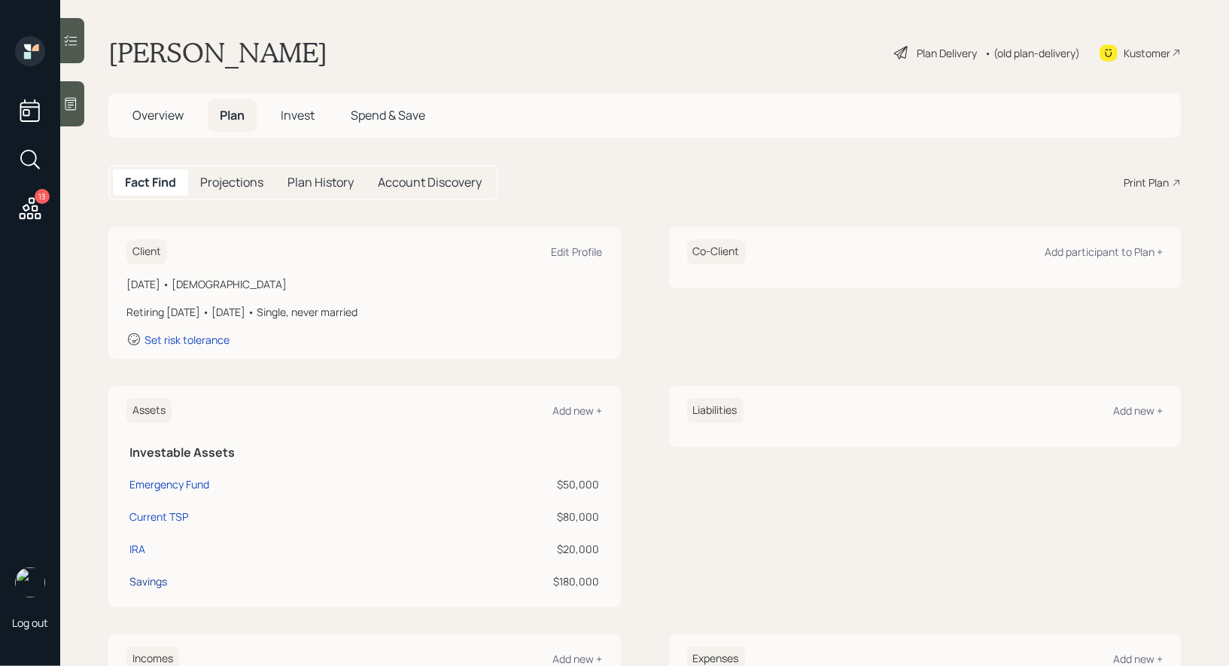
click at [143, 583] on div "Savings" at bounding box center [148, 581] width 38 height 16
select select "taxable"
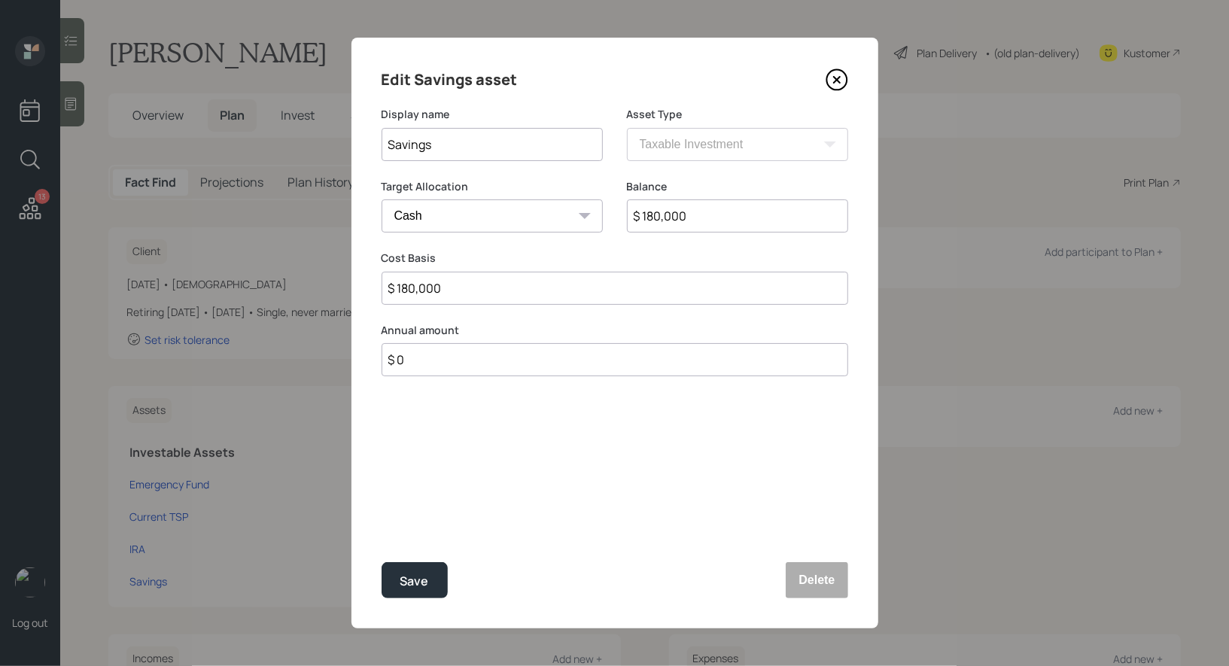
click at [499, 138] on input "Savings" at bounding box center [491, 144] width 221 height 33
type input "Proposed Brokerage"
click at [419, 581] on div "Save" at bounding box center [414, 581] width 29 height 20
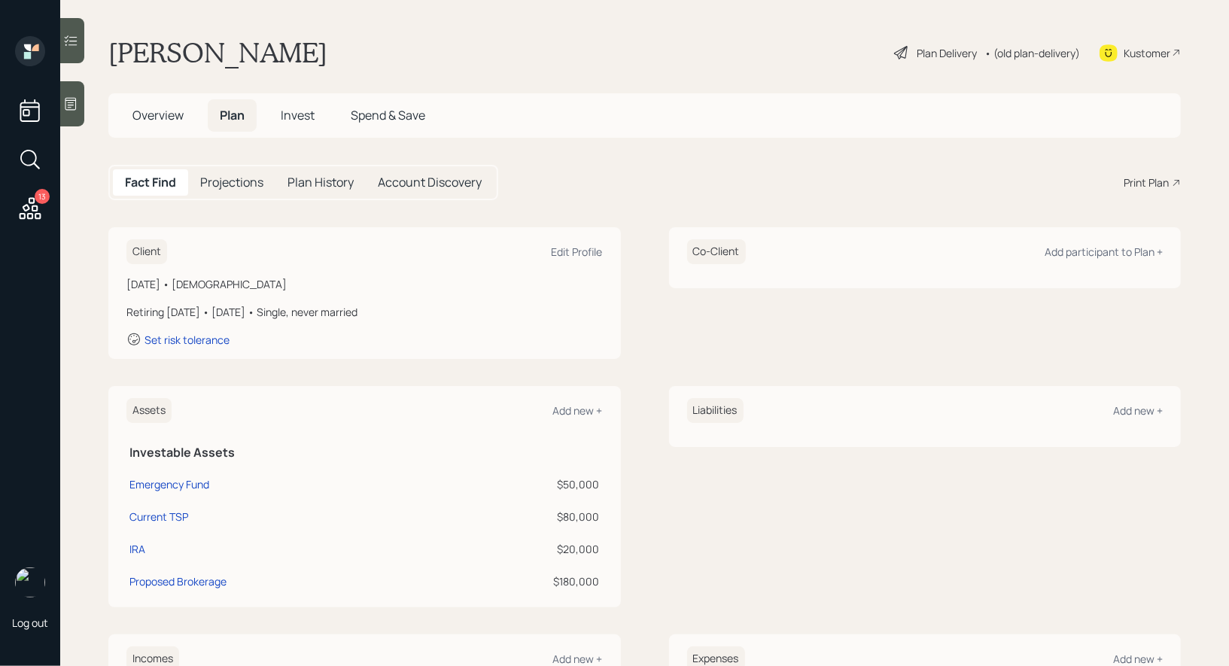
click at [919, 48] on div "Plan Delivery" at bounding box center [946, 53] width 60 height 16
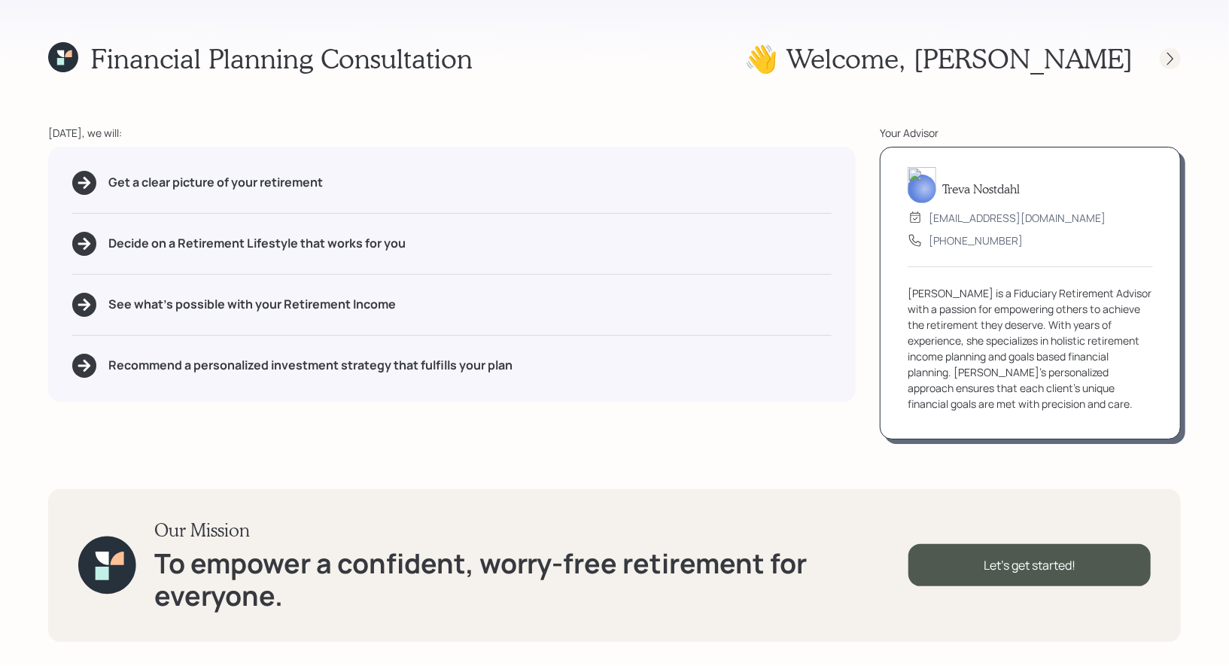
click at [1168, 53] on icon at bounding box center [1170, 58] width 6 height 13
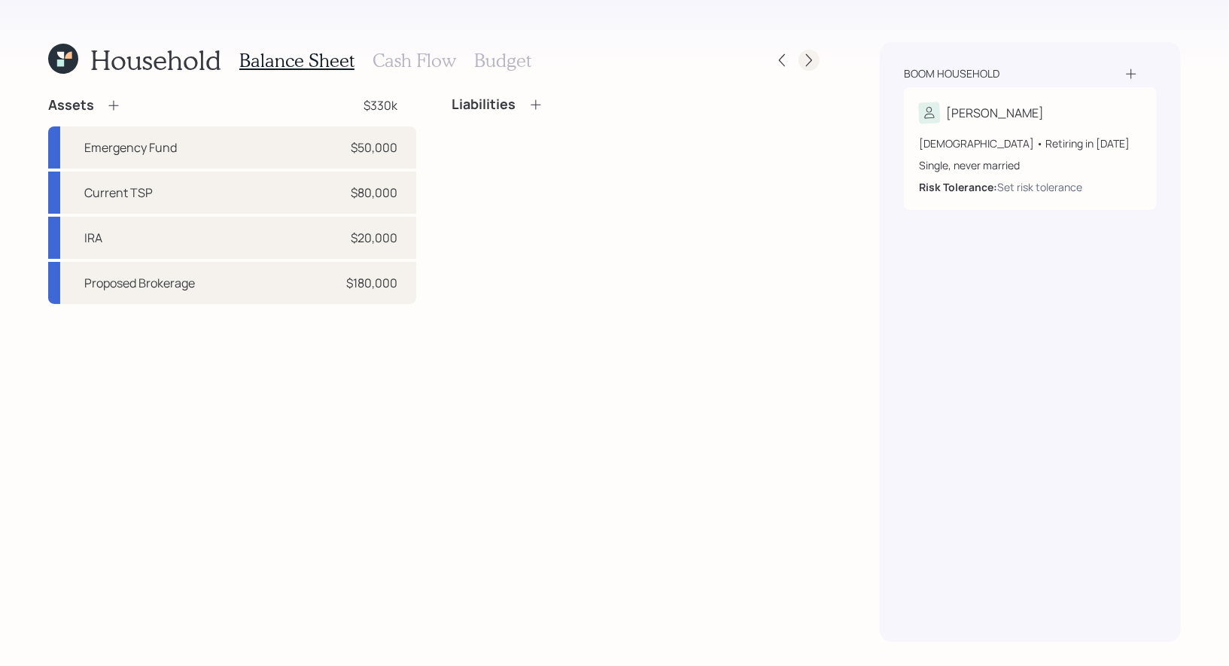
click at [805, 68] on div at bounding box center [808, 60] width 21 height 21
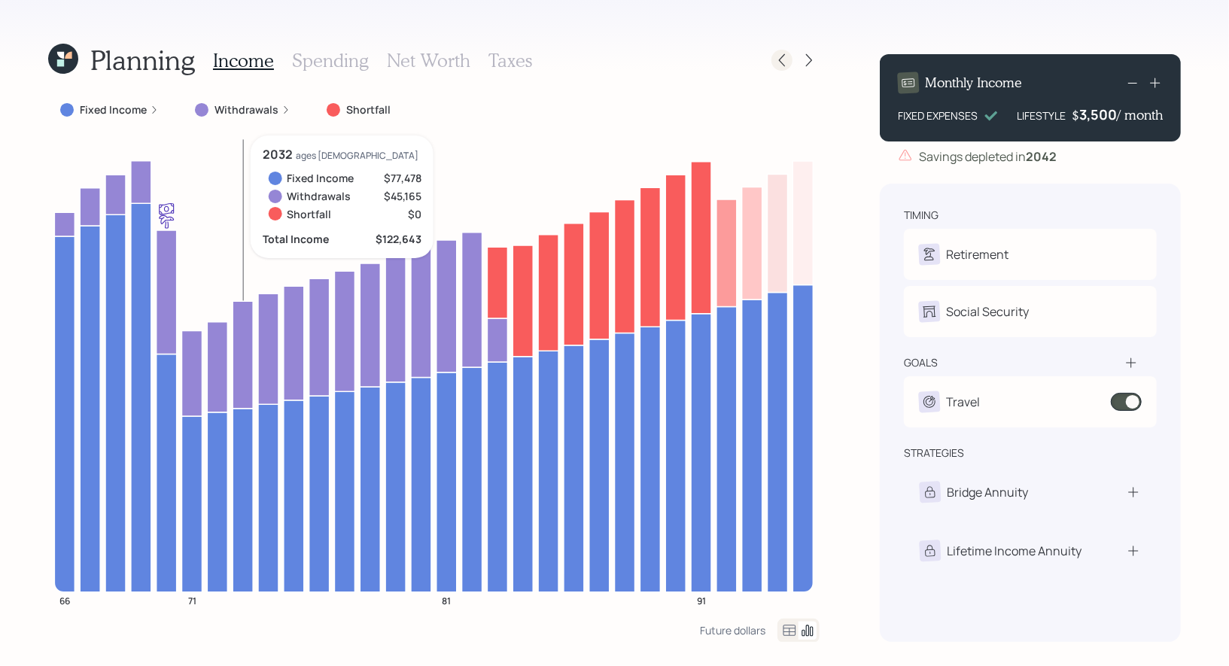
click at [786, 64] on icon at bounding box center [781, 60] width 15 height 15
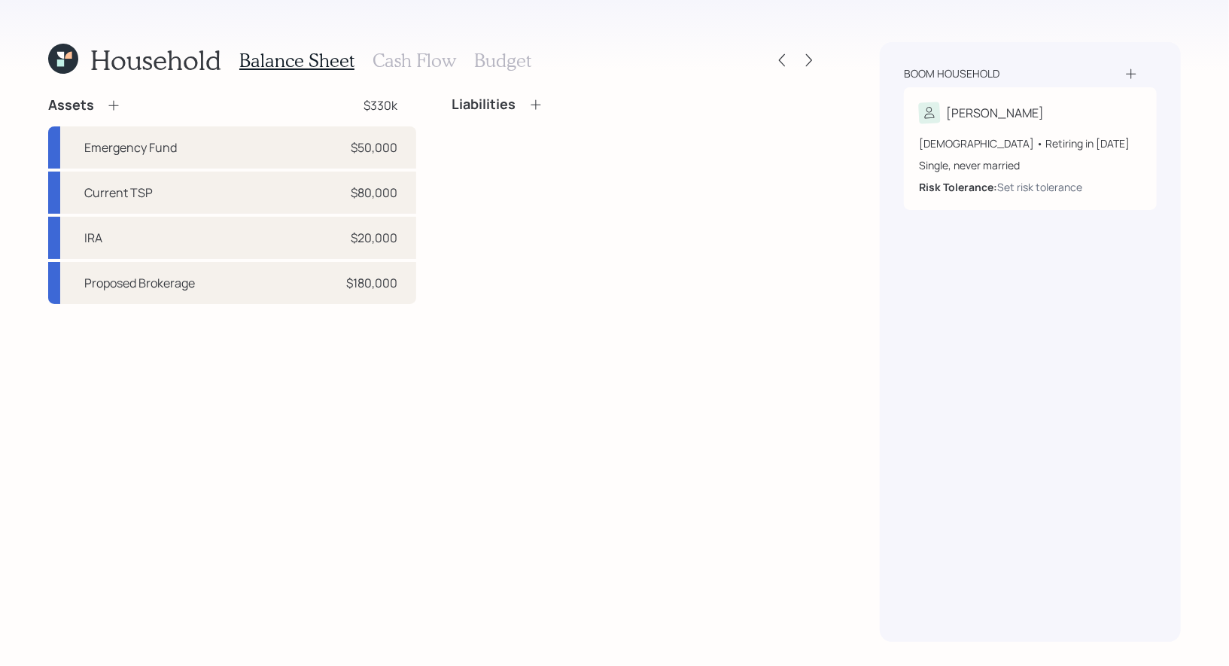
click at [412, 63] on h3 "Cash Flow" at bounding box center [414, 61] width 84 height 22
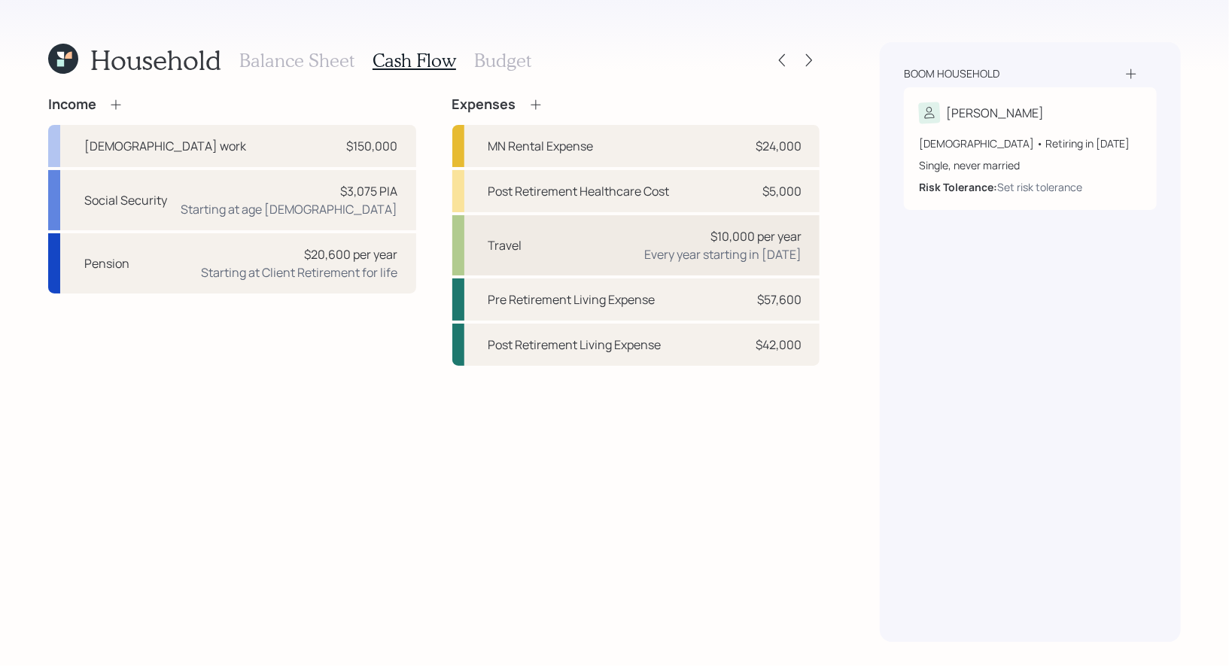
click at [580, 248] on div "Travel $10,000 per year Every year starting in 2025" at bounding box center [636, 245] width 368 height 60
select select "1"
select select "2050"
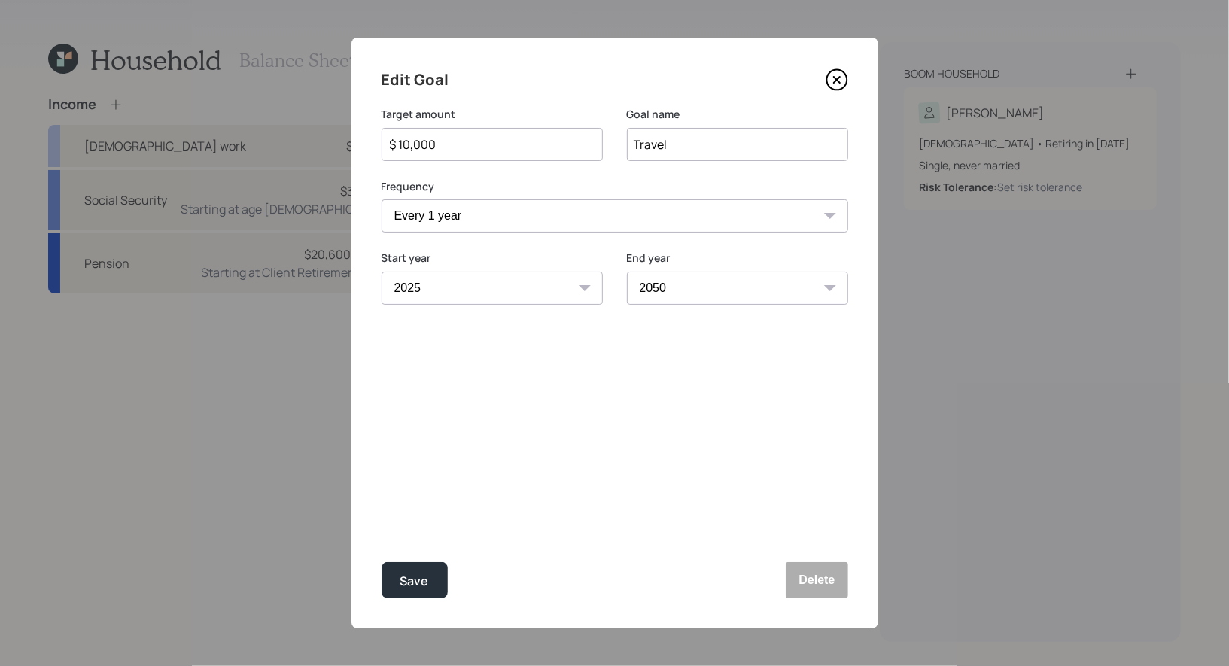
click at [452, 286] on select "2025 2026 2027 2028 2029 2030 2031 2032 2033 2034 2035 2036 2037 2038 2039 2040…" at bounding box center [491, 288] width 221 height 33
click at [381, 272] on select "2025 2026 2027 2028 2029 2030 2031 2032 2033 2034 2035 2036 2037 2038 2039 2040…" at bounding box center [491, 288] width 221 height 33
click at [404, 580] on div "Save" at bounding box center [414, 581] width 29 height 20
select select "2025"
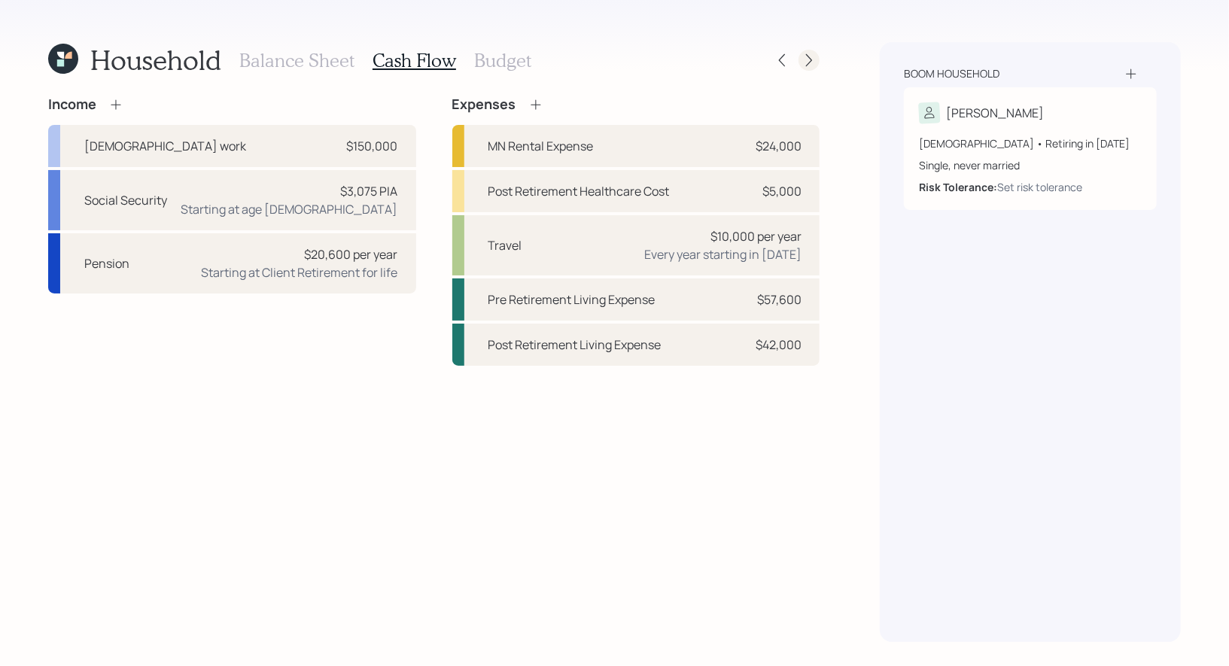
click at [810, 50] on div at bounding box center [808, 60] width 21 height 21
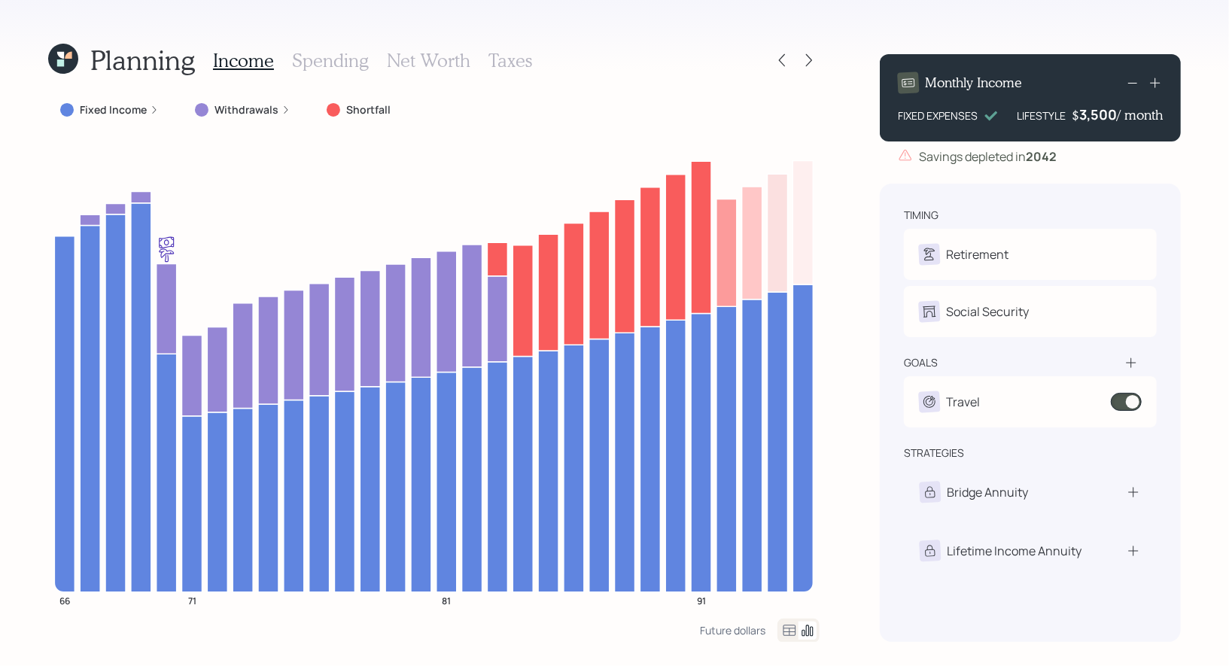
click at [74, 57] on icon at bounding box center [63, 59] width 30 height 30
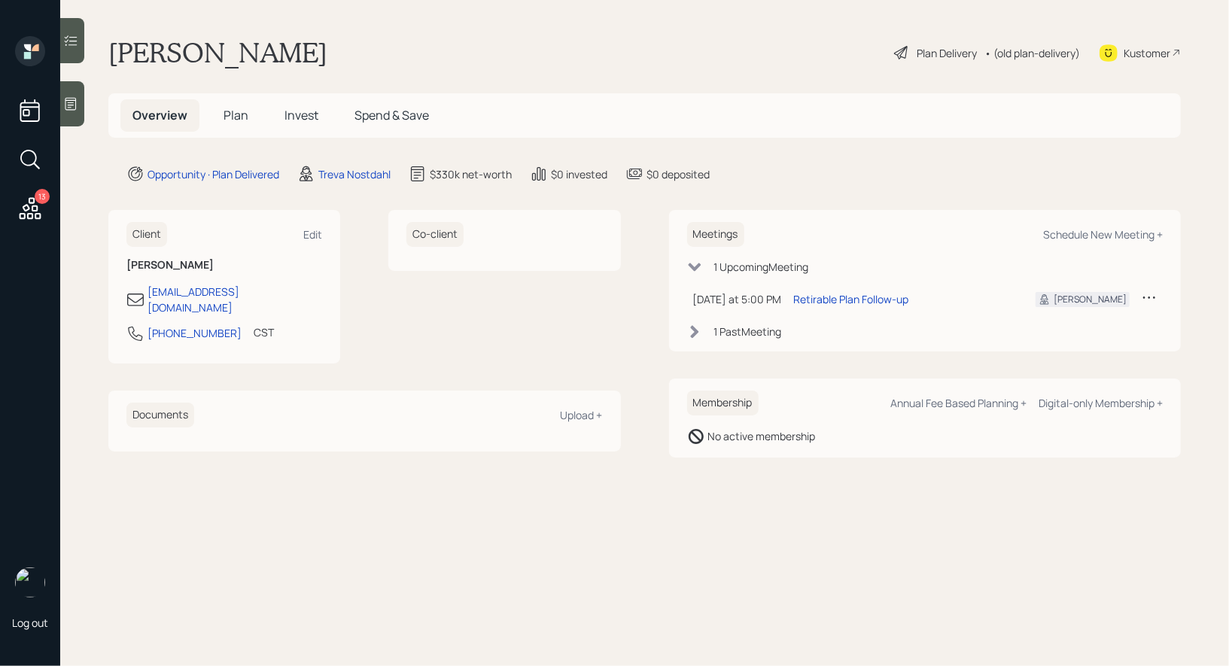
click at [950, 55] on div "Plan Delivery" at bounding box center [946, 53] width 60 height 16
